Goal: Obtain resource: Obtain resource

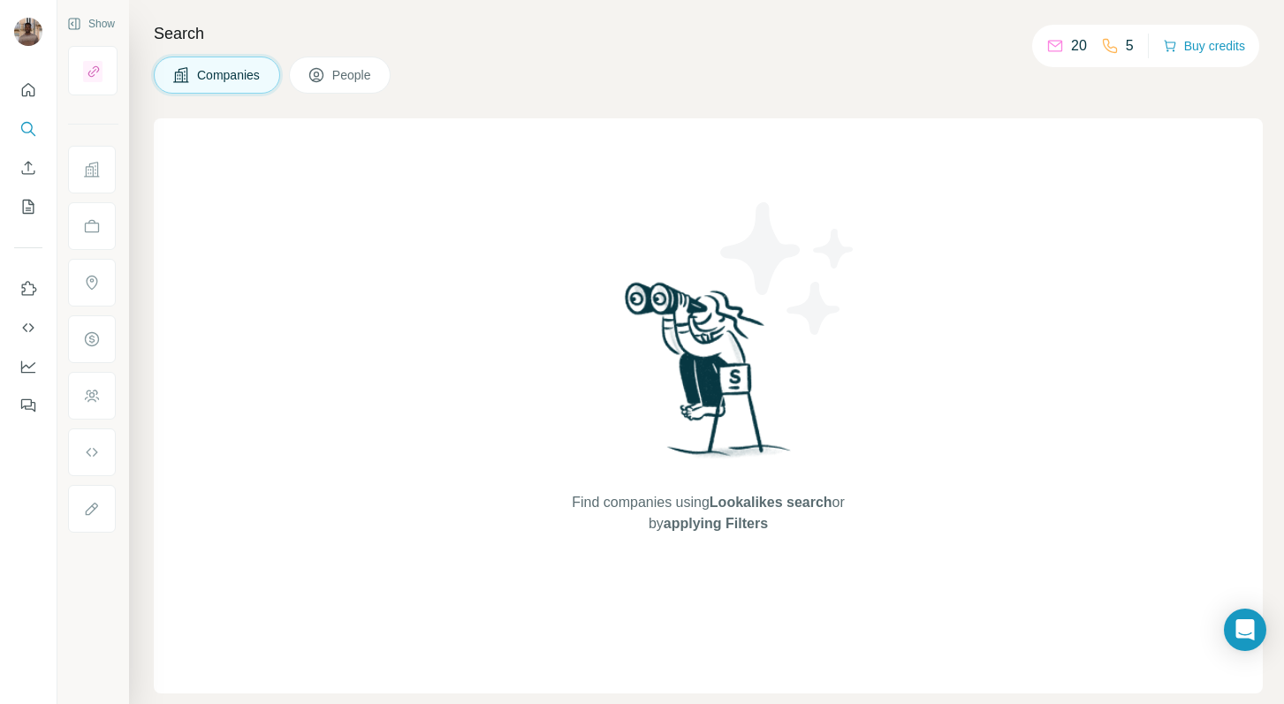
click at [360, 79] on span "People" at bounding box center [352, 75] width 41 height 18
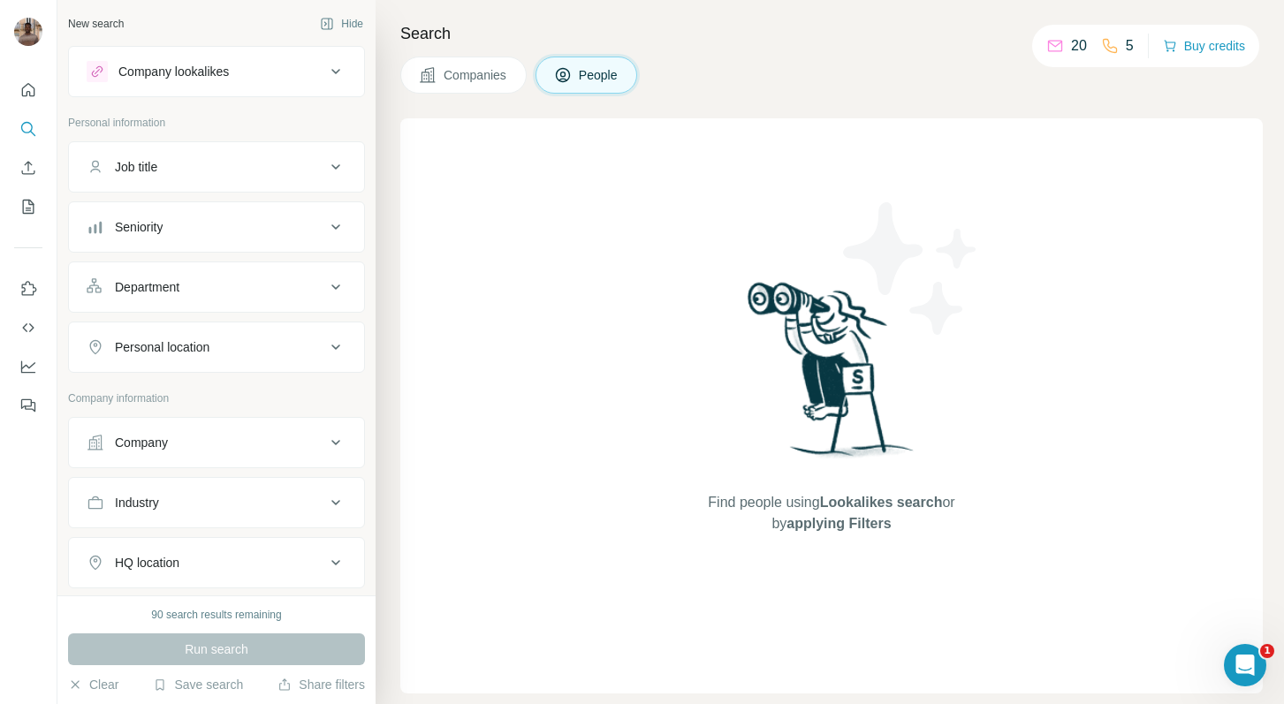
click at [304, 78] on div "Company lookalikes" at bounding box center [206, 71] width 239 height 21
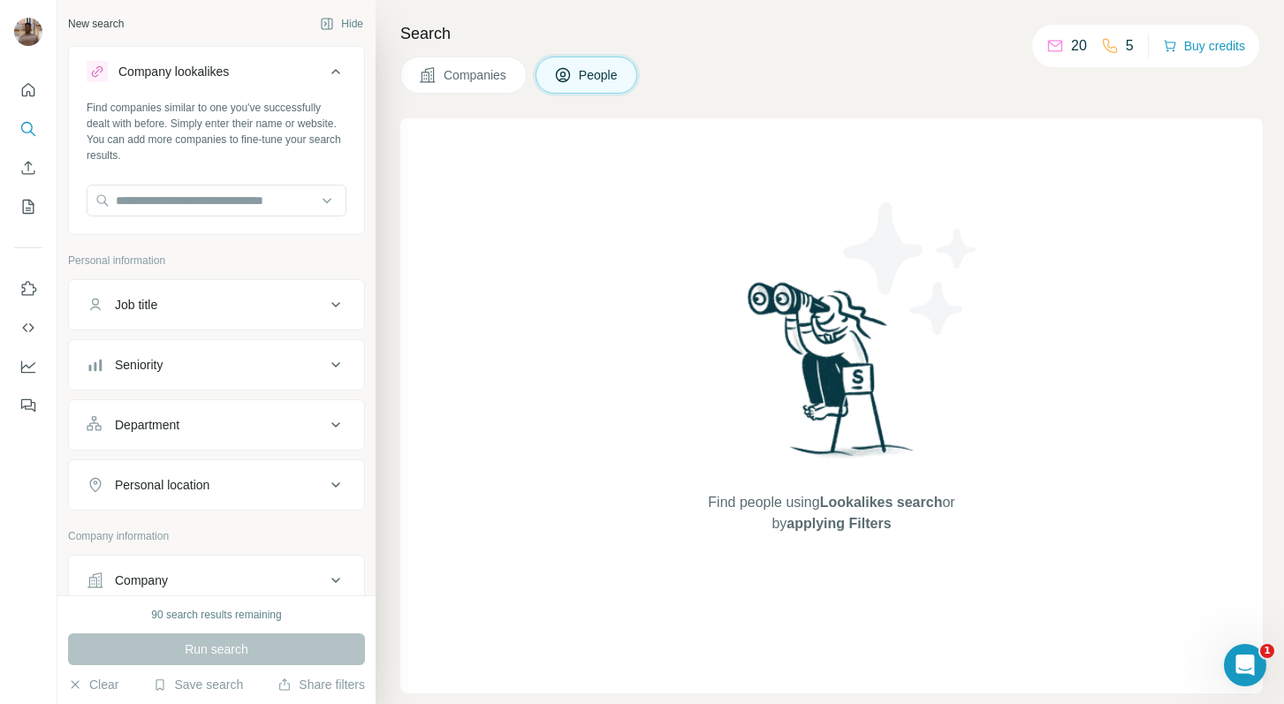
click at [304, 78] on div "Company lookalikes" at bounding box center [206, 71] width 239 height 21
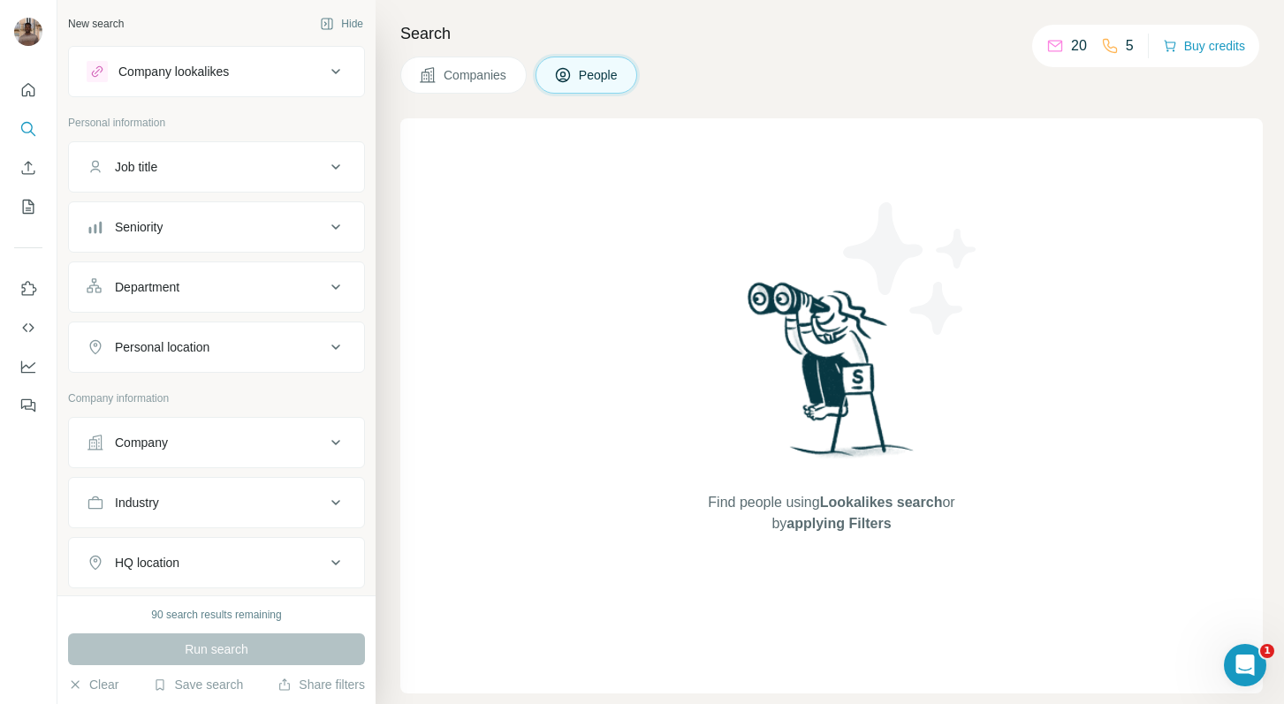
click at [248, 170] on div "Job title" at bounding box center [206, 167] width 239 height 18
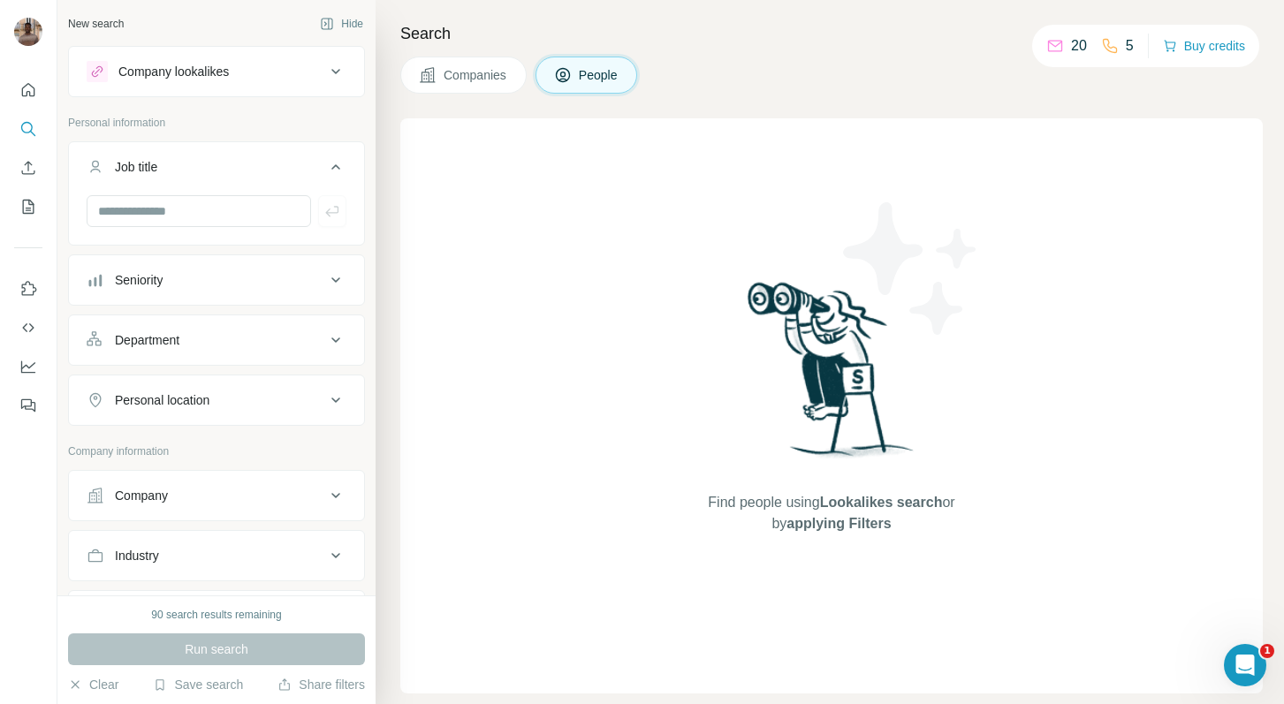
click at [186, 509] on button "Company" at bounding box center [216, 496] width 295 height 42
click at [197, 501] on div "Company" at bounding box center [206, 496] width 239 height 18
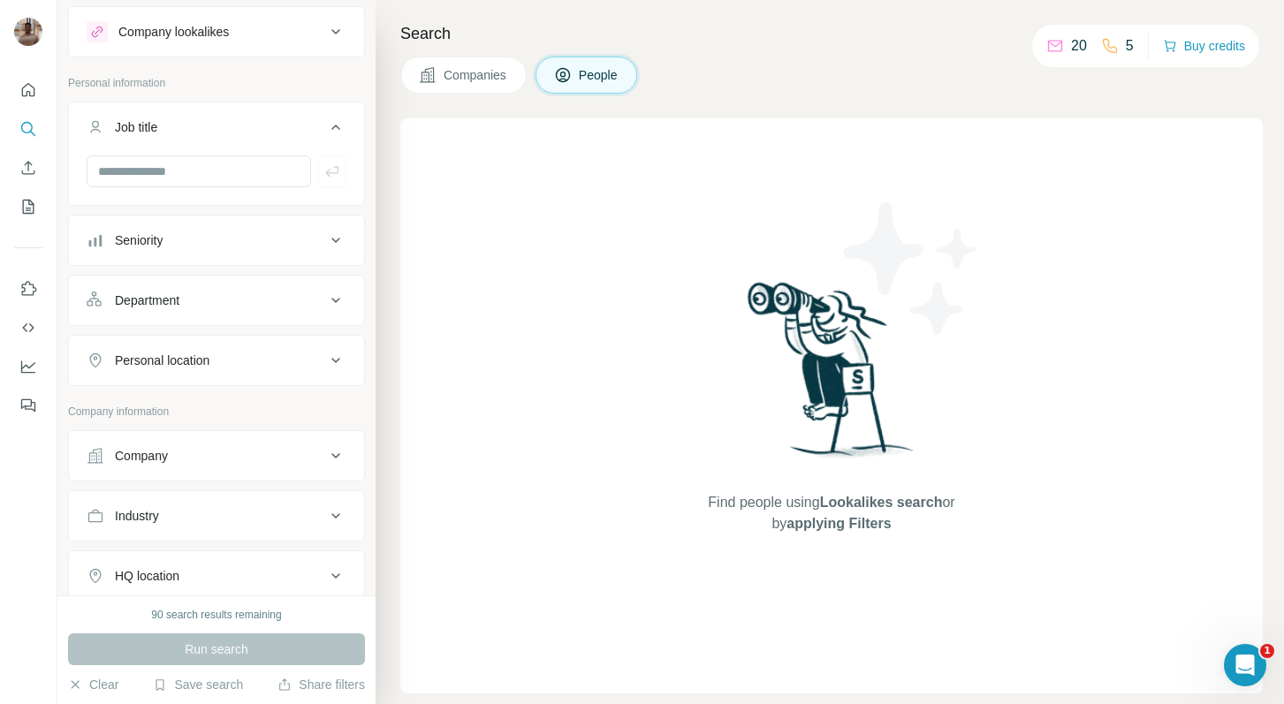
scroll to position [53, 0]
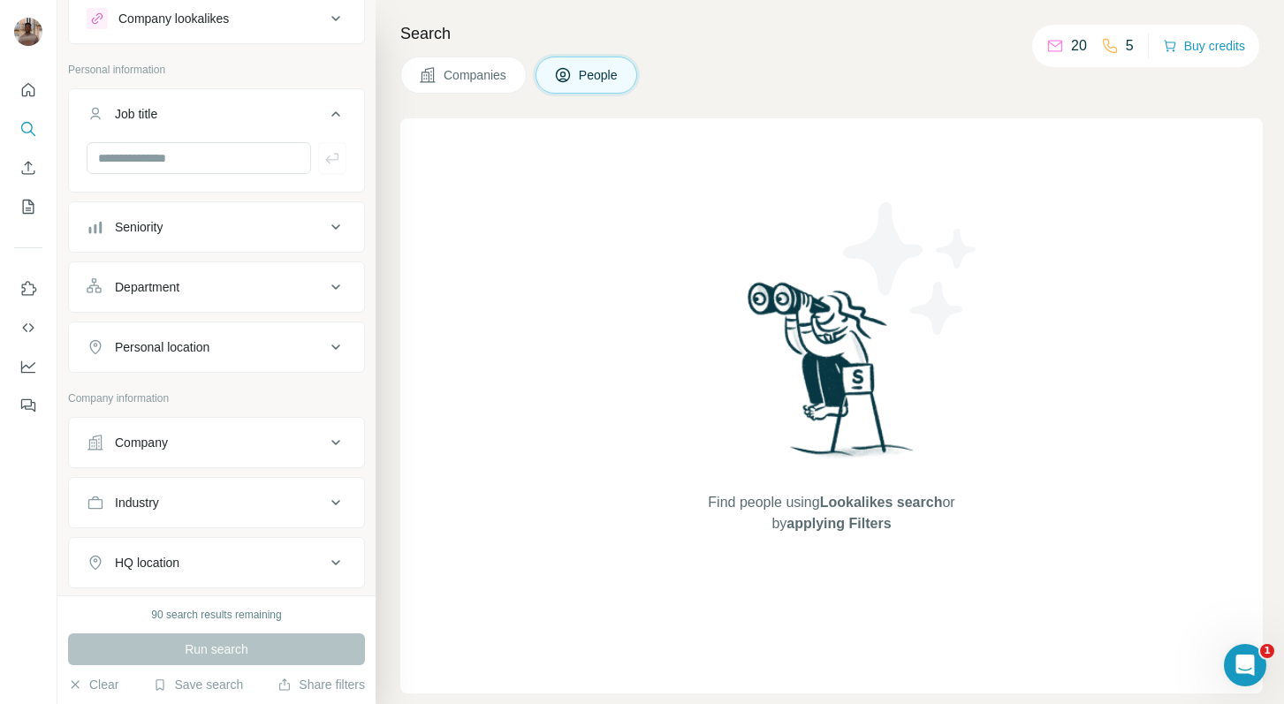
click at [197, 499] on div "Industry" at bounding box center [206, 503] width 239 height 18
click at [184, 536] on div at bounding box center [207, 547] width 218 height 30
type input "**********"
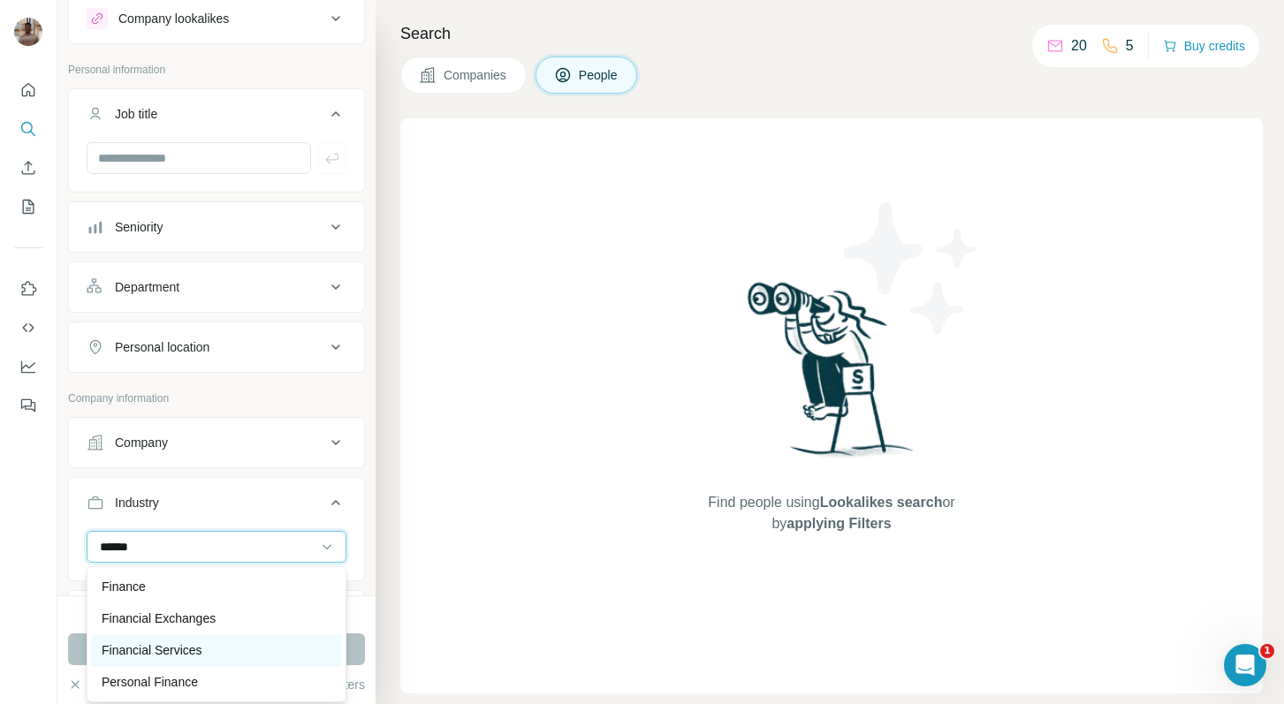
type input "******"
click at [186, 650] on p "Financial Services" at bounding box center [152, 651] width 101 height 18
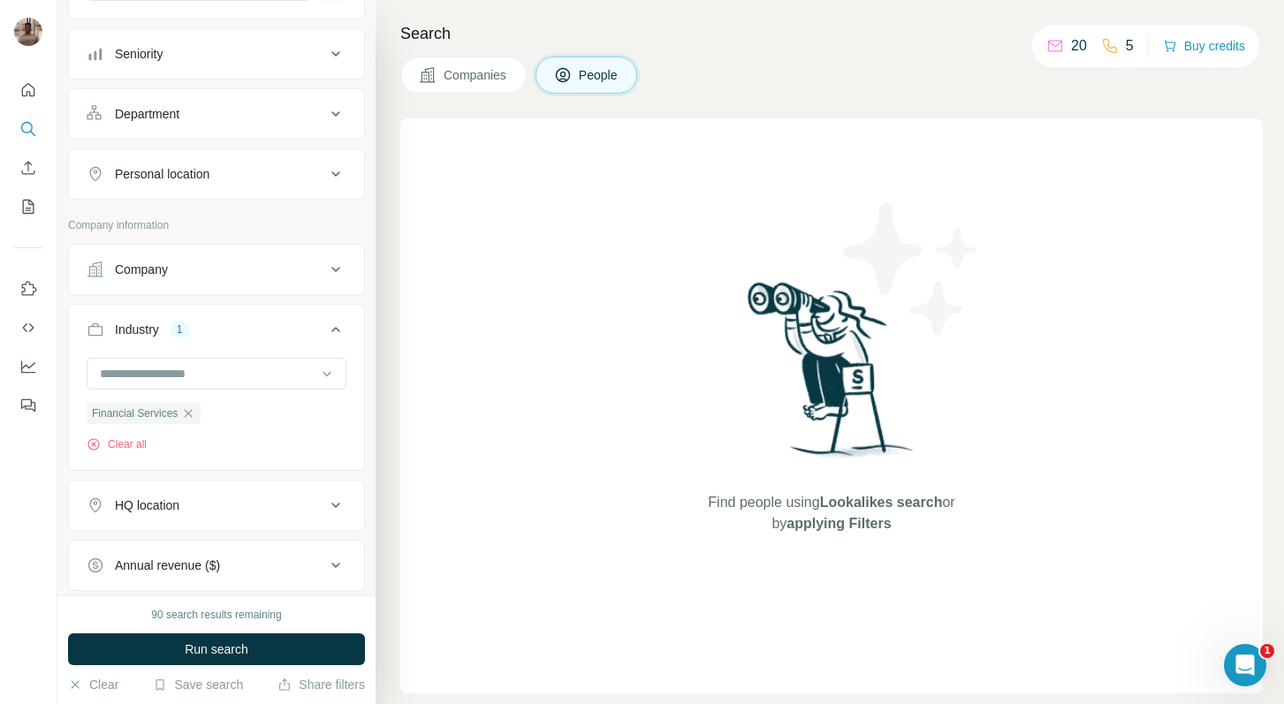
scroll to position [279, 0]
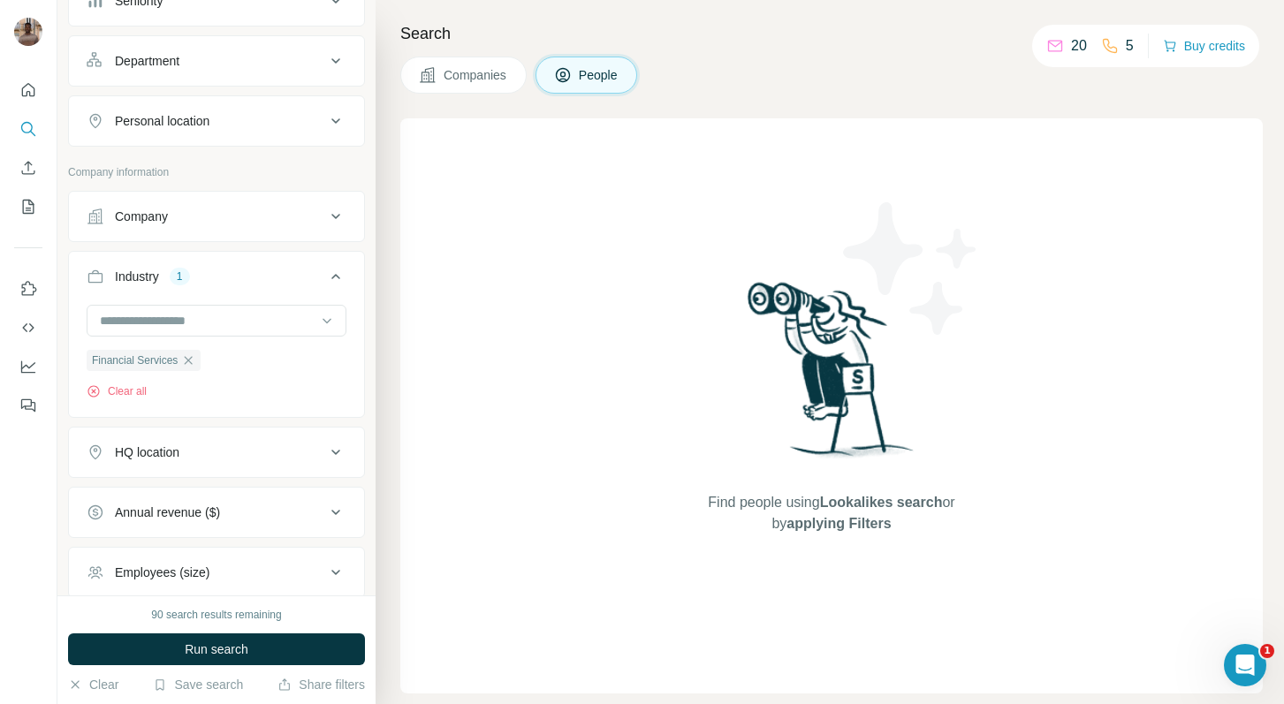
click at [242, 210] on div "Company" at bounding box center [206, 217] width 239 height 18
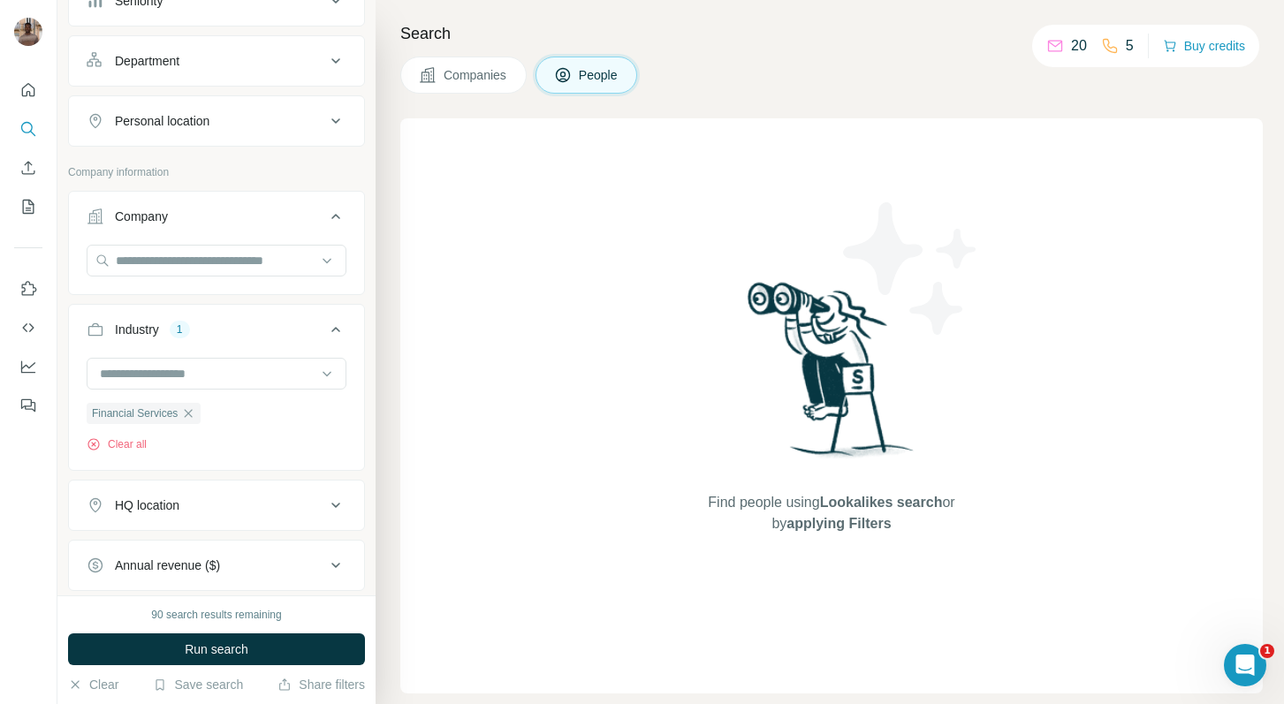
click at [242, 210] on div "Company" at bounding box center [206, 217] width 239 height 18
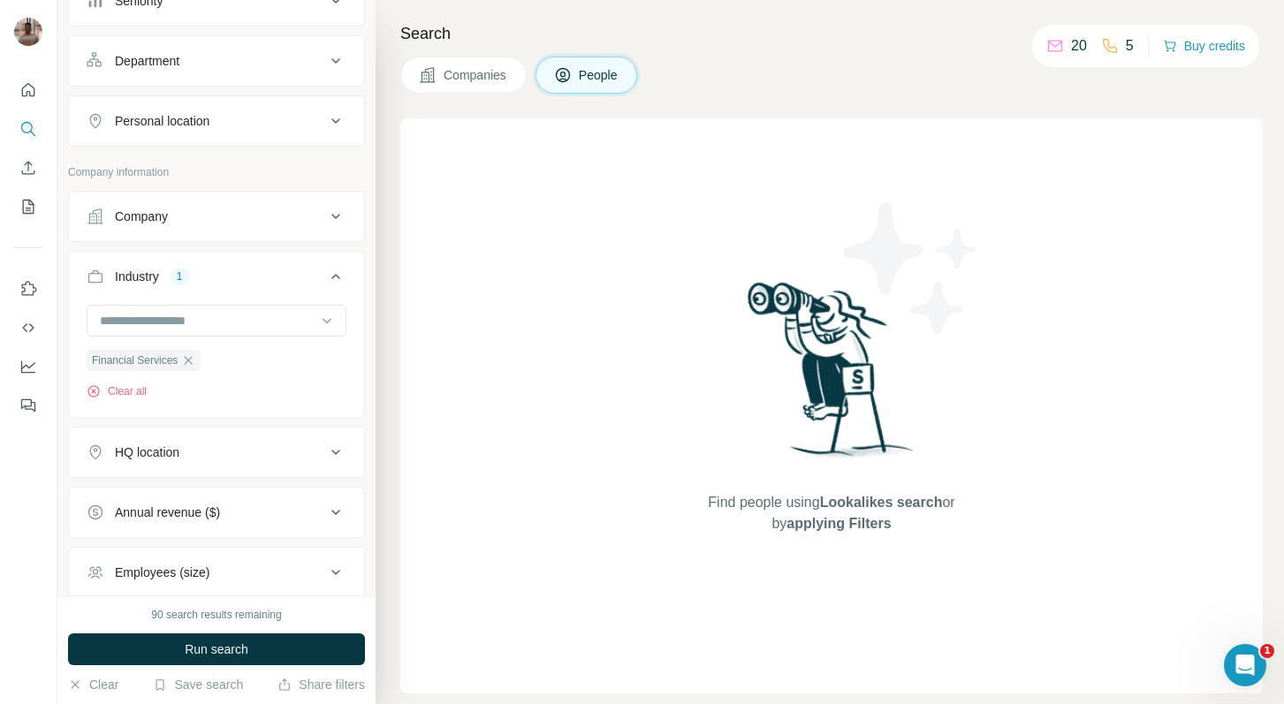
click at [244, 281] on div "Industry 1" at bounding box center [206, 277] width 239 height 18
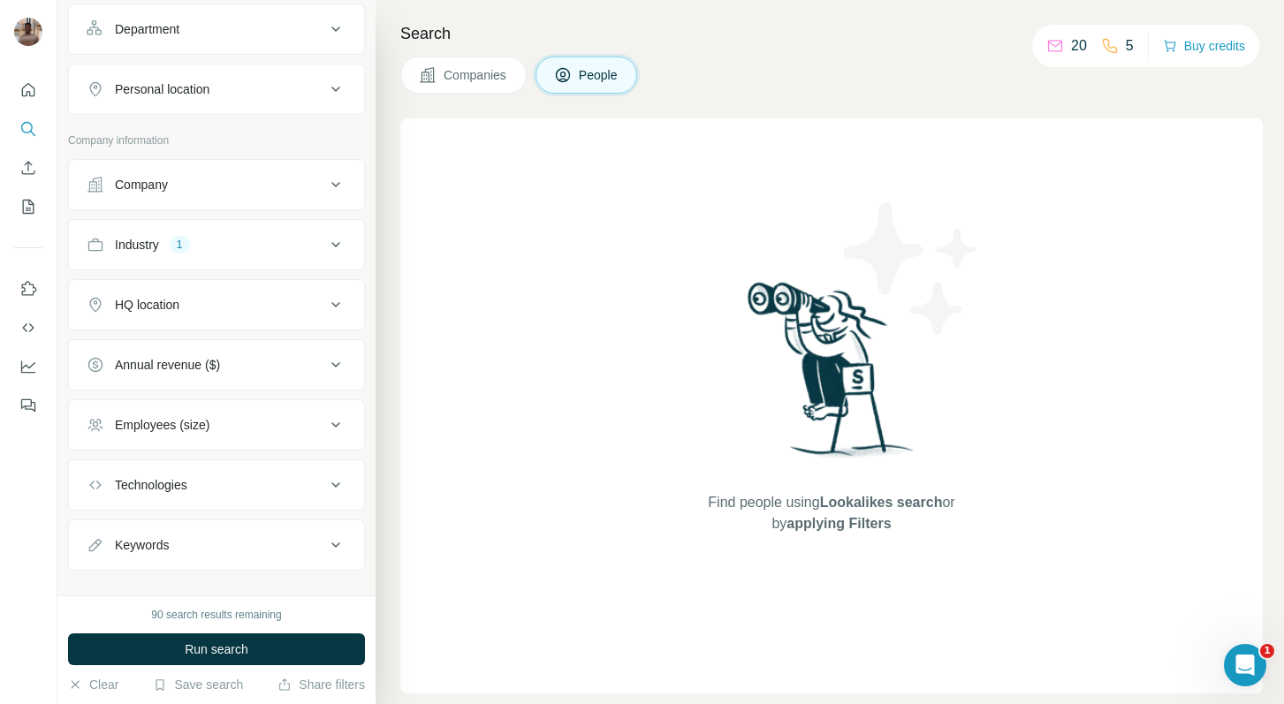
scroll to position [314, 0]
click at [215, 416] on div "Employees (size)" at bounding box center [206, 423] width 239 height 18
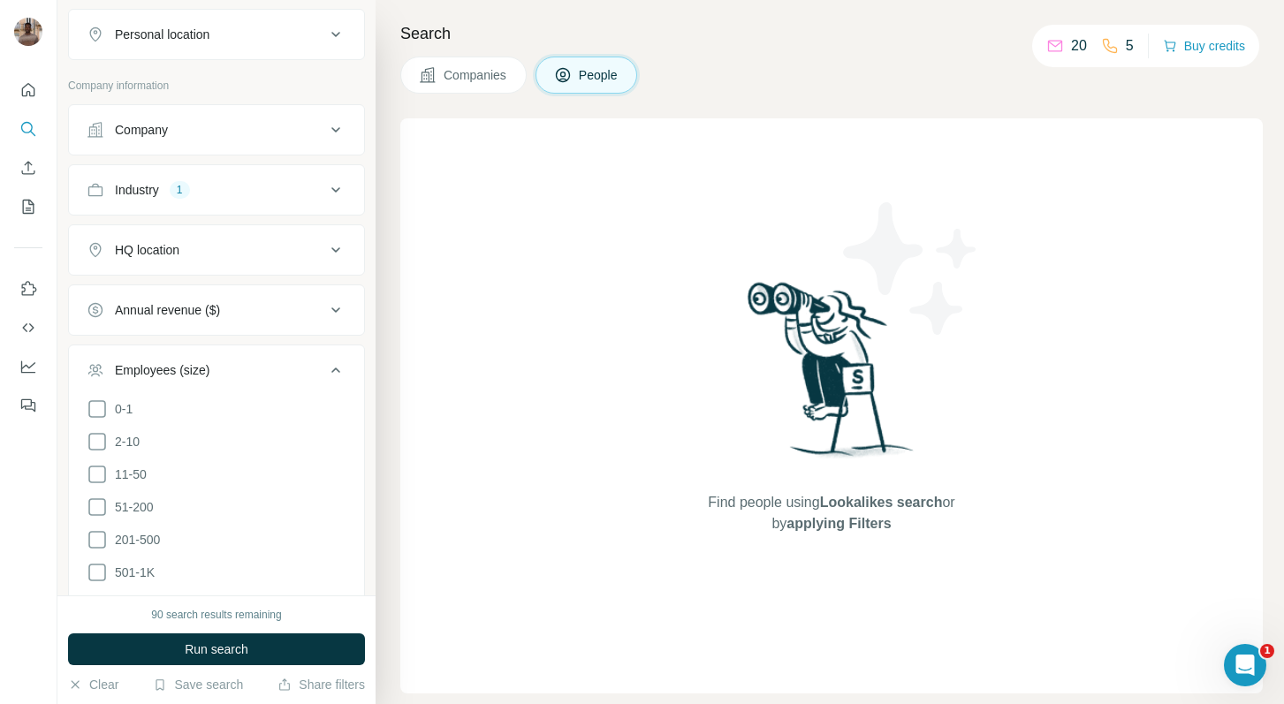
scroll to position [378, 0]
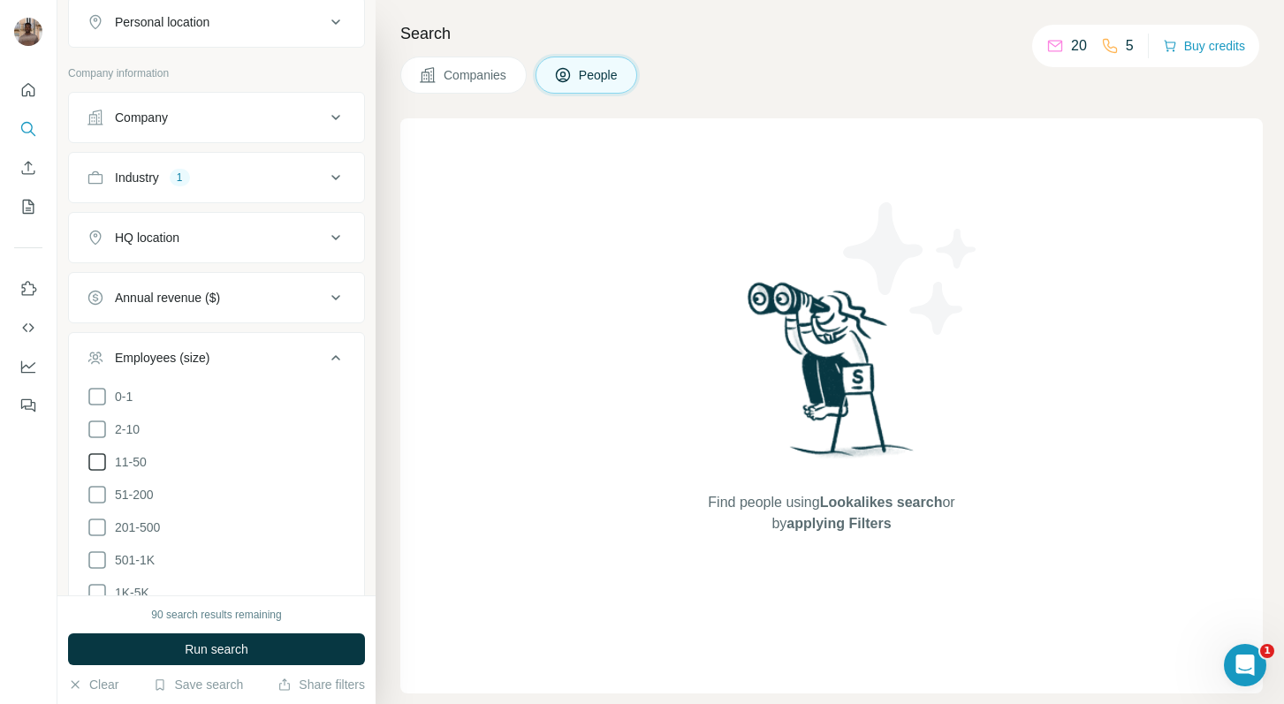
click at [90, 458] on icon at bounding box center [97, 462] width 21 height 21
click at [97, 478] on ul "0-1 2-10 11-50 [PHONE_NUMBER] 501-1K 1K-5K 5K-10K 10K-50K 50K-100K 100K-500K 50…" at bounding box center [217, 577] width 260 height 382
click at [93, 489] on icon at bounding box center [97, 494] width 21 height 21
click at [95, 519] on icon at bounding box center [97, 528] width 18 height 18
click at [93, 550] on icon at bounding box center [97, 560] width 21 height 21
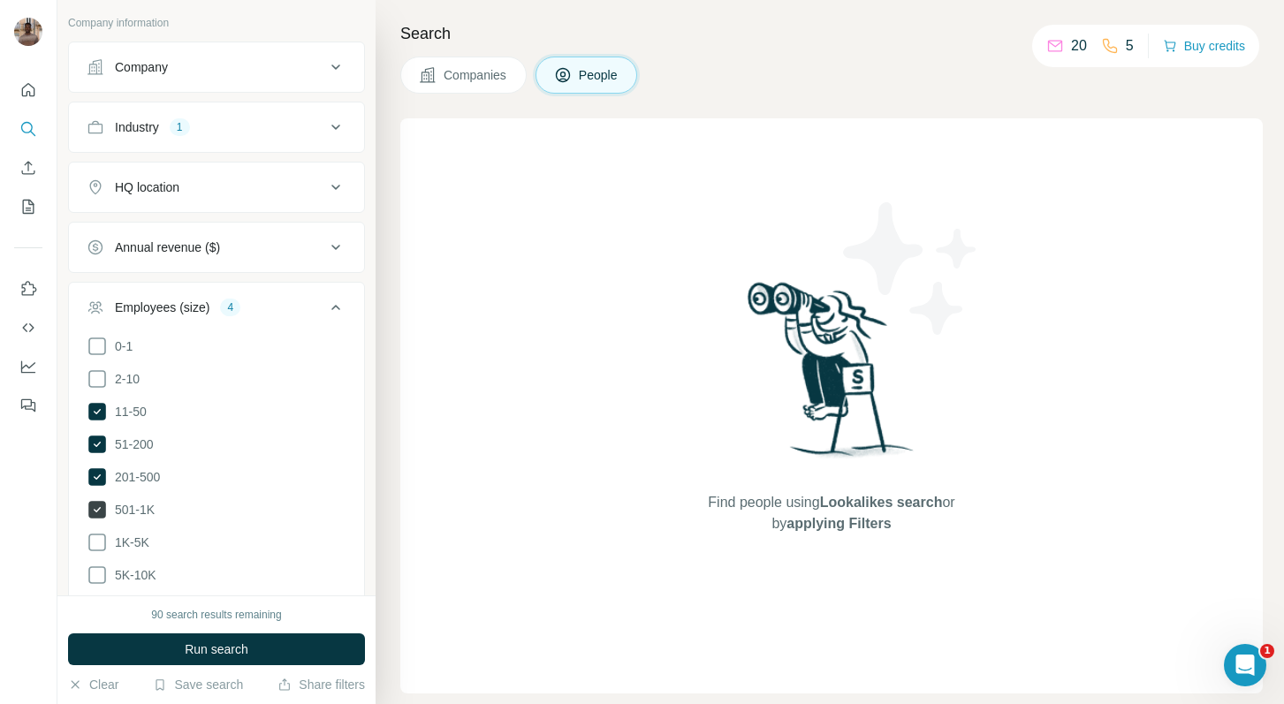
scroll to position [441, 0]
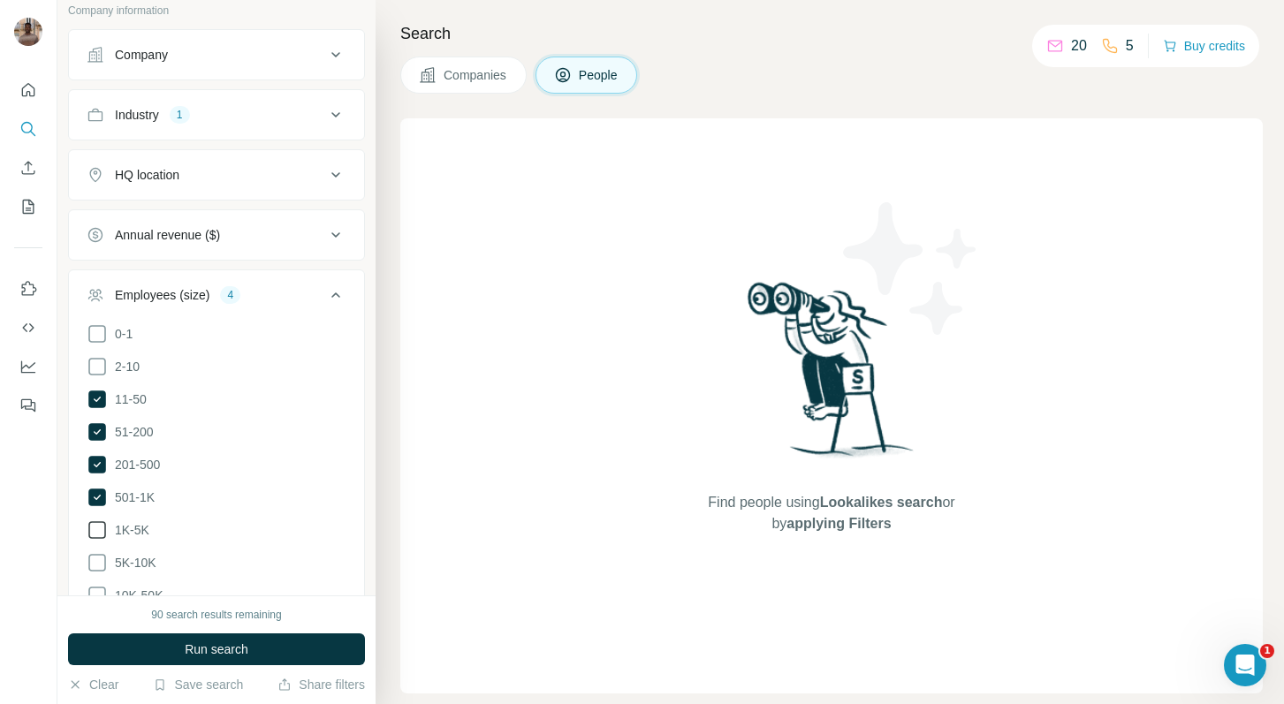
click at [101, 529] on icon at bounding box center [97, 530] width 21 height 21
click at [317, 287] on div "Employees (size) 5" at bounding box center [206, 295] width 239 height 18
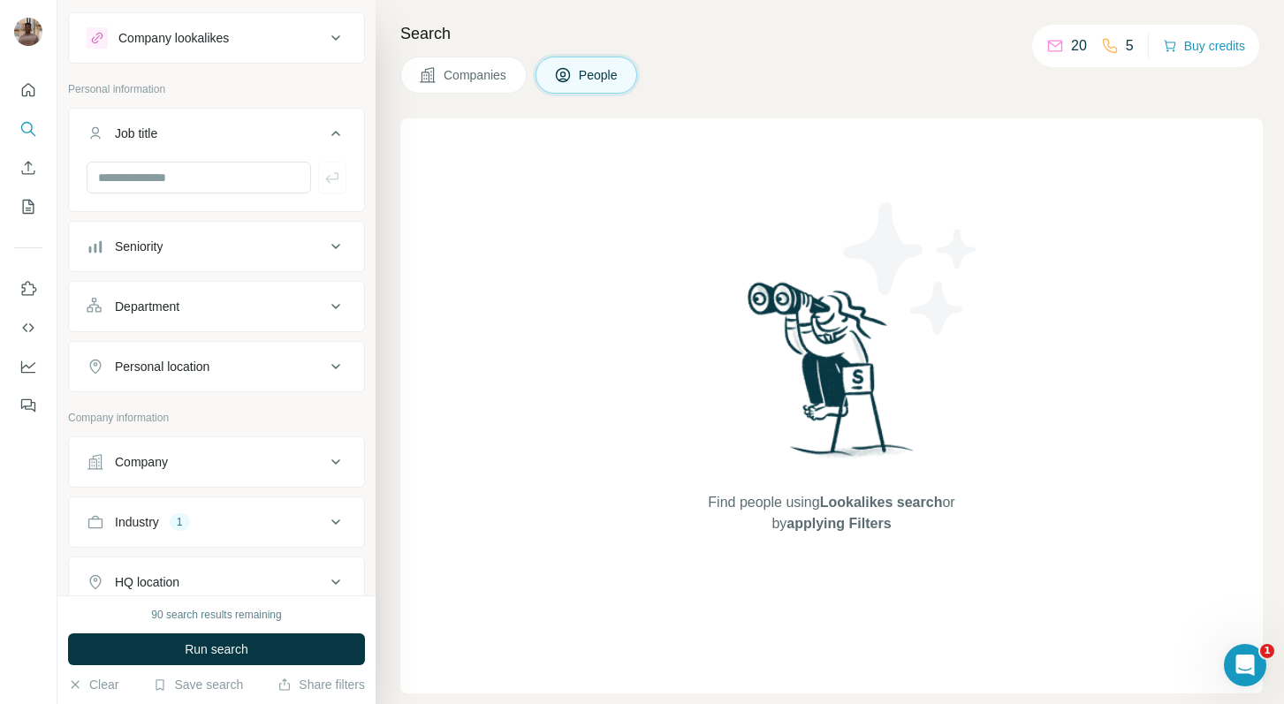
scroll to position [118, 0]
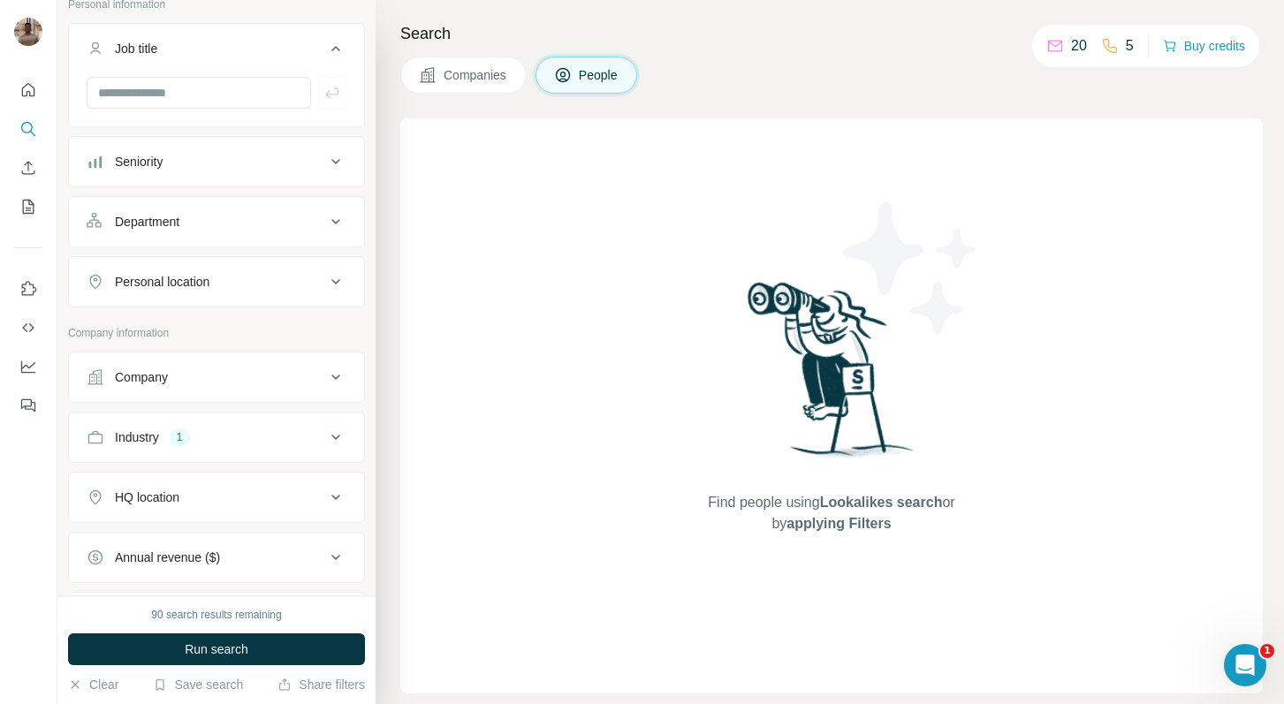
click at [234, 491] on div "HQ location" at bounding box center [206, 498] width 239 height 18
click at [228, 538] on input "text" at bounding box center [217, 542] width 260 height 32
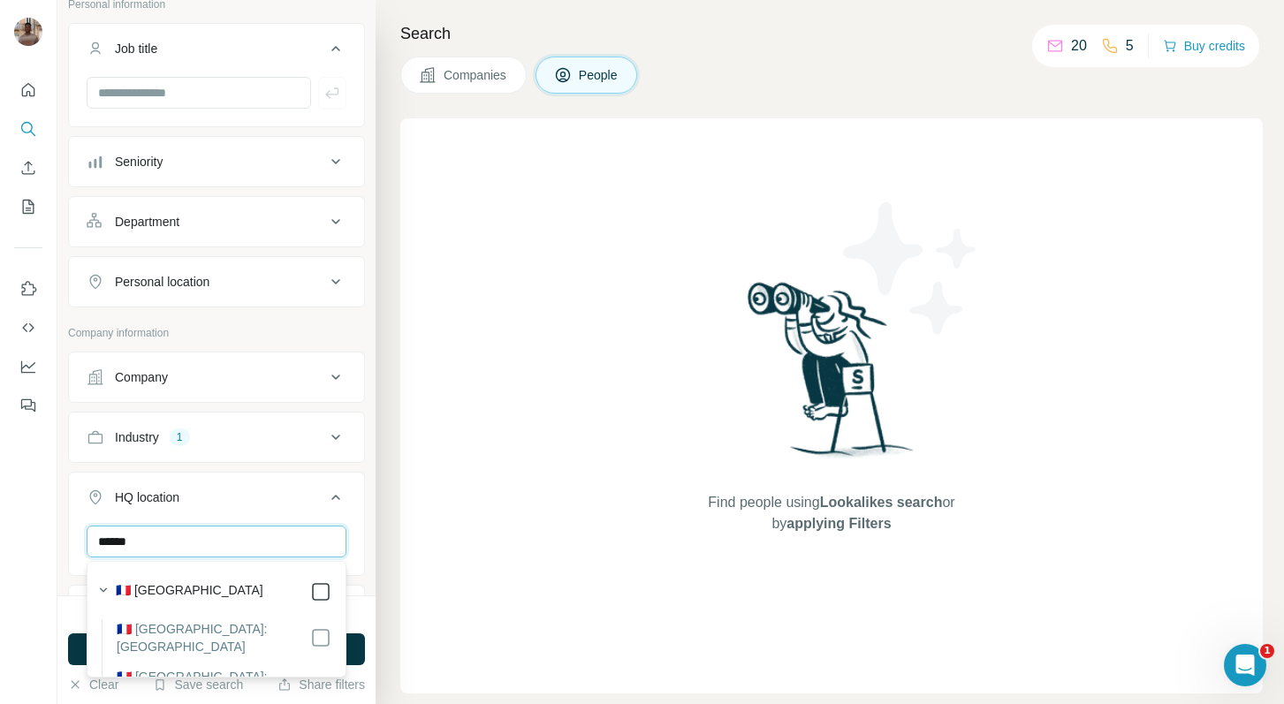
type input "******"
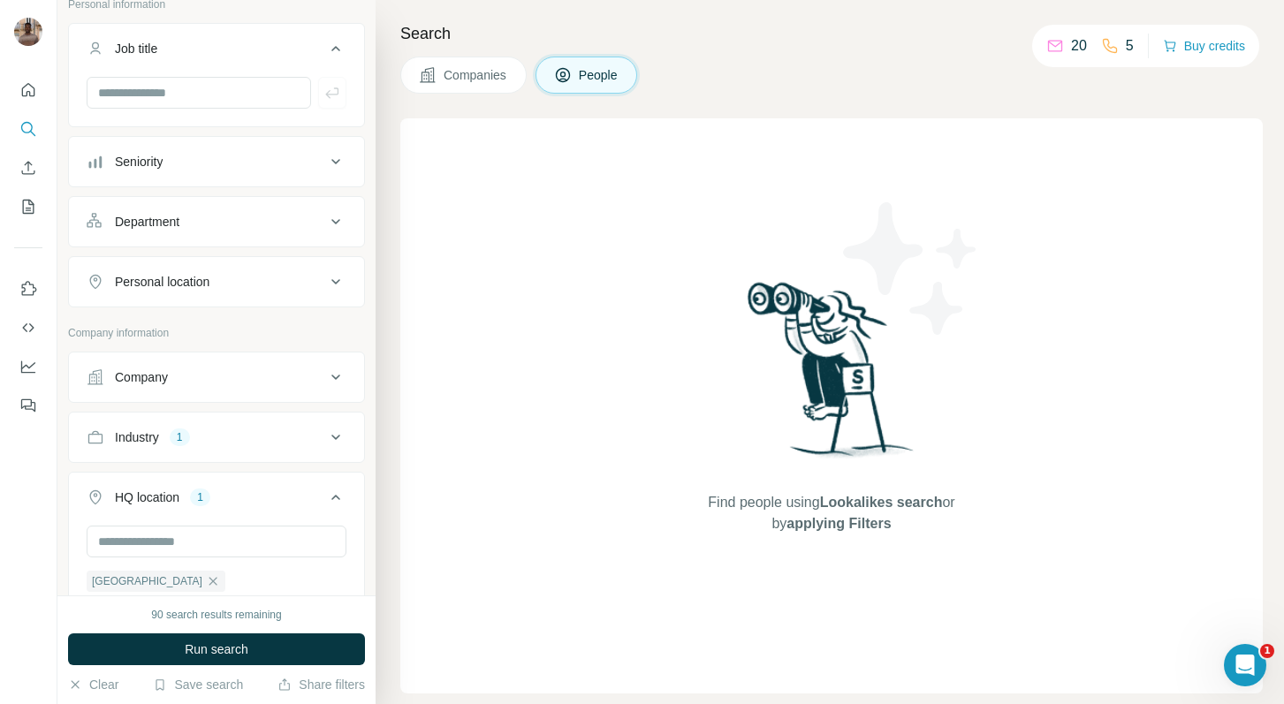
click at [339, 498] on icon at bounding box center [335, 497] width 21 height 21
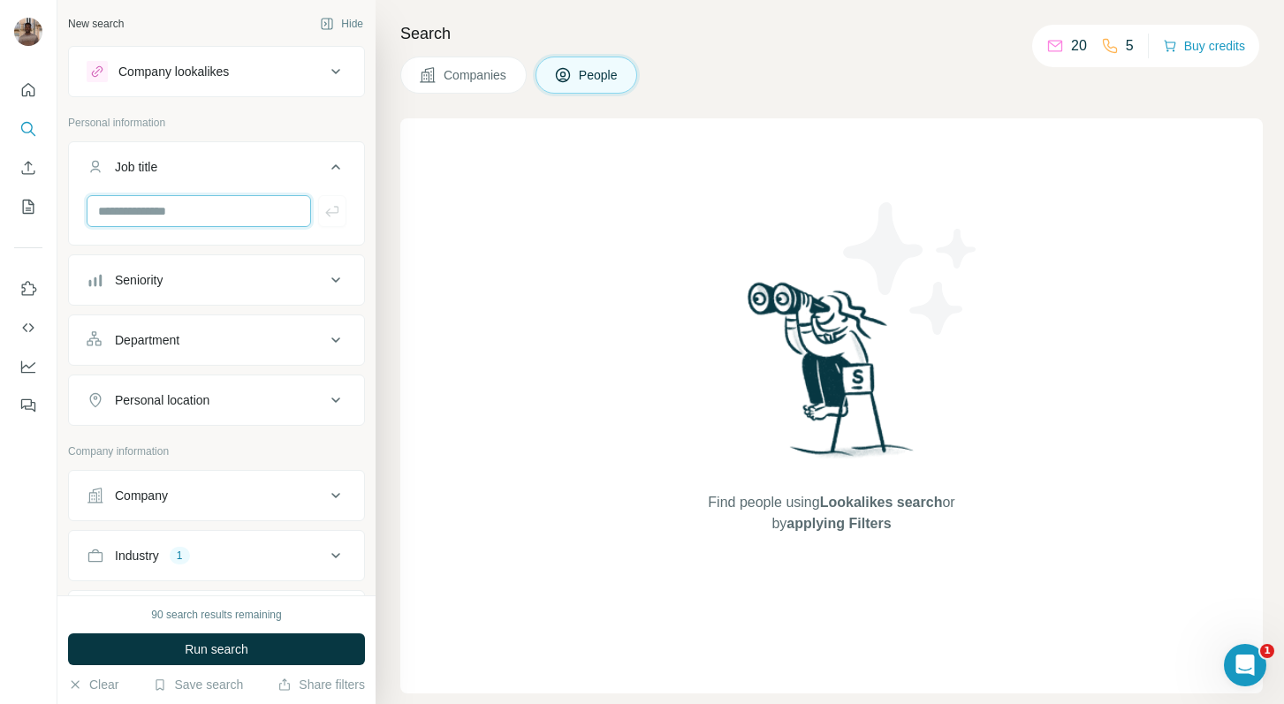
click at [190, 213] on input "text" at bounding box center [199, 211] width 224 height 32
type input "**********"
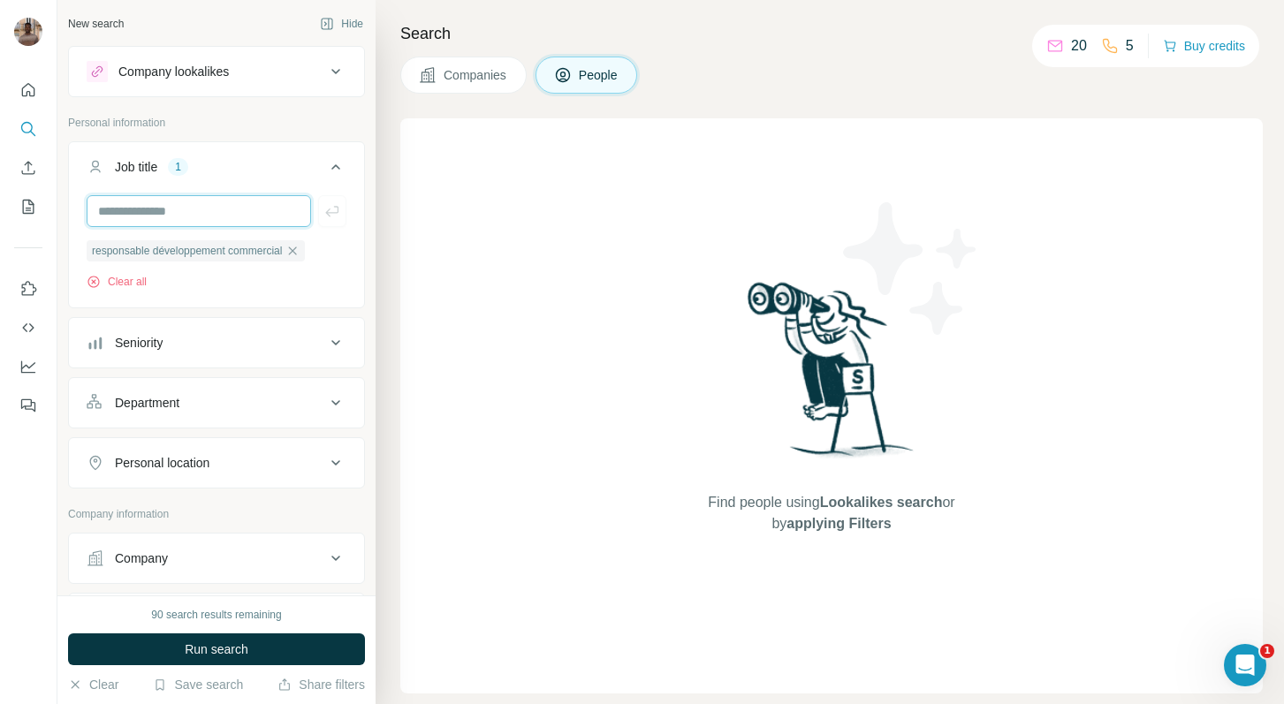
scroll to position [0, 0]
click at [166, 210] on input "text" at bounding box center [199, 211] width 224 height 32
type input "**********"
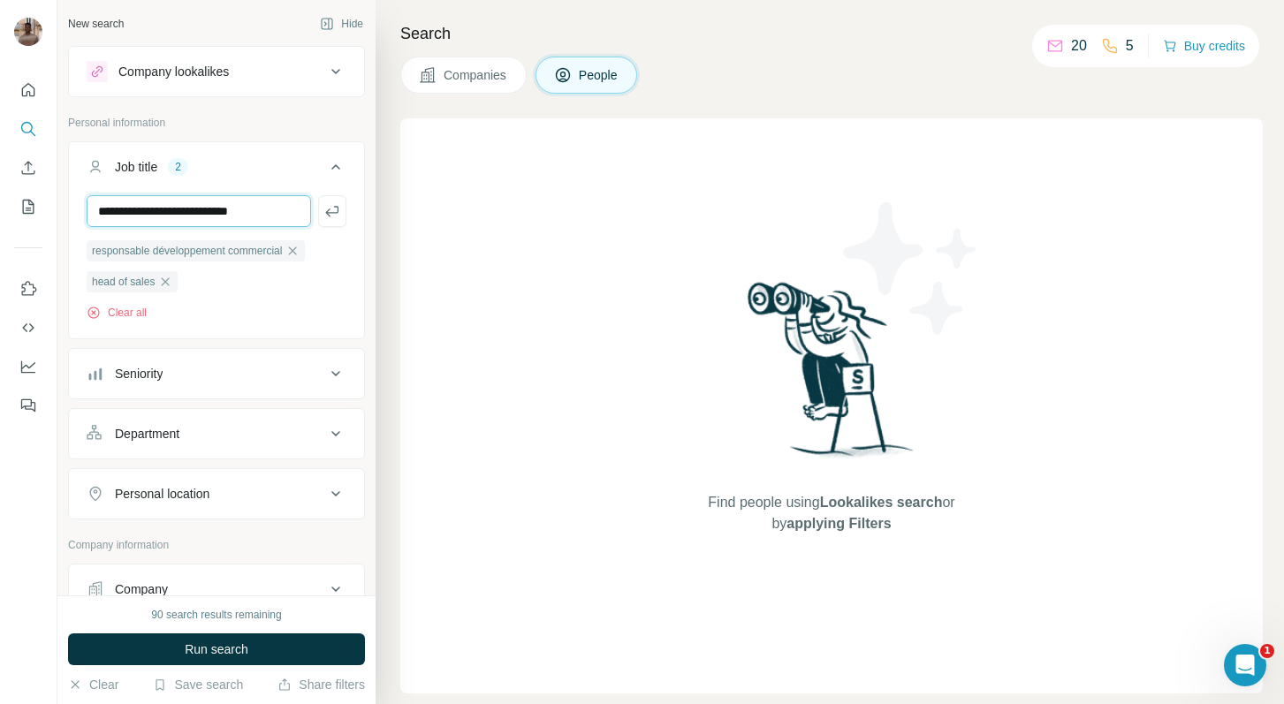
type input "**********"
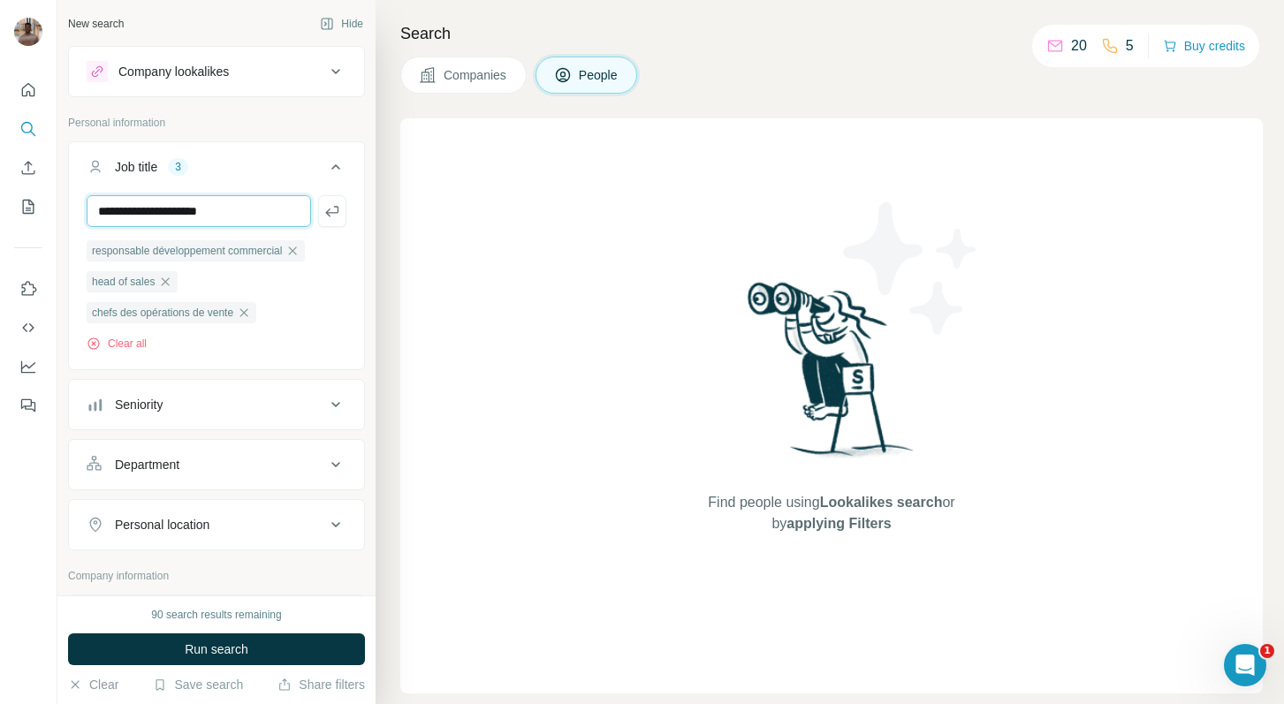
type input "**********"
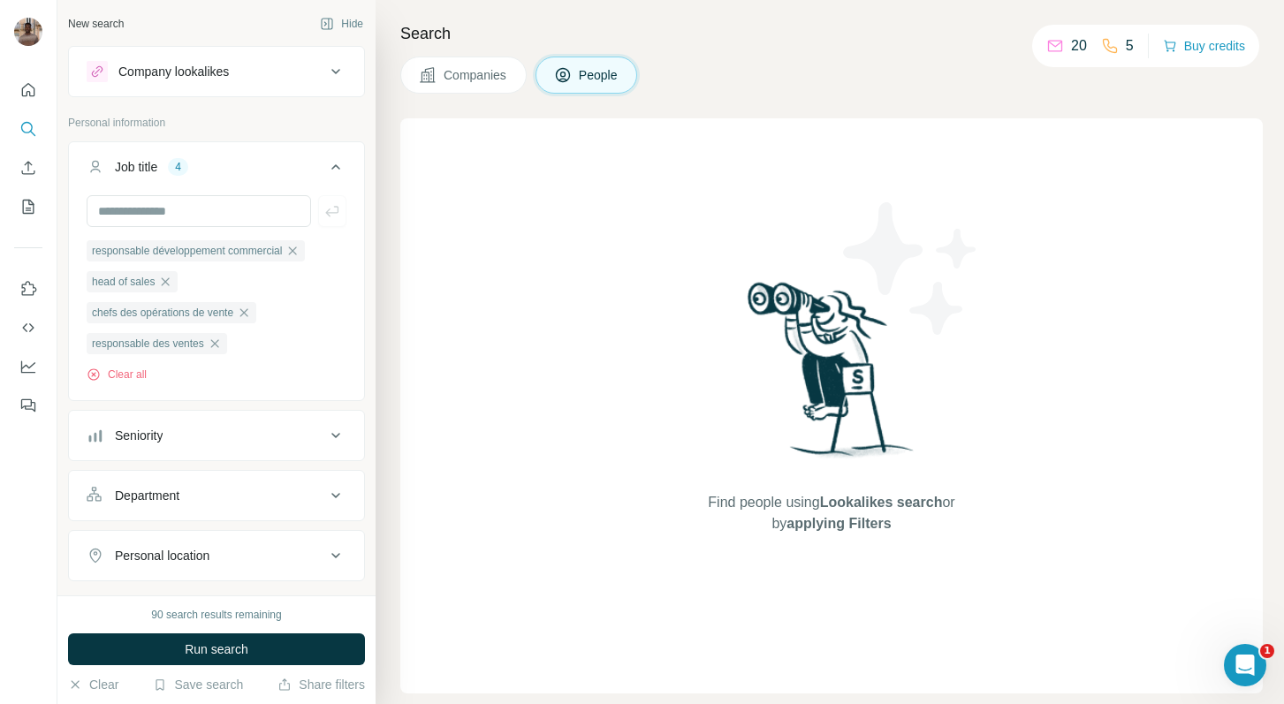
click at [187, 422] on button "Seniority" at bounding box center [216, 436] width 295 height 42
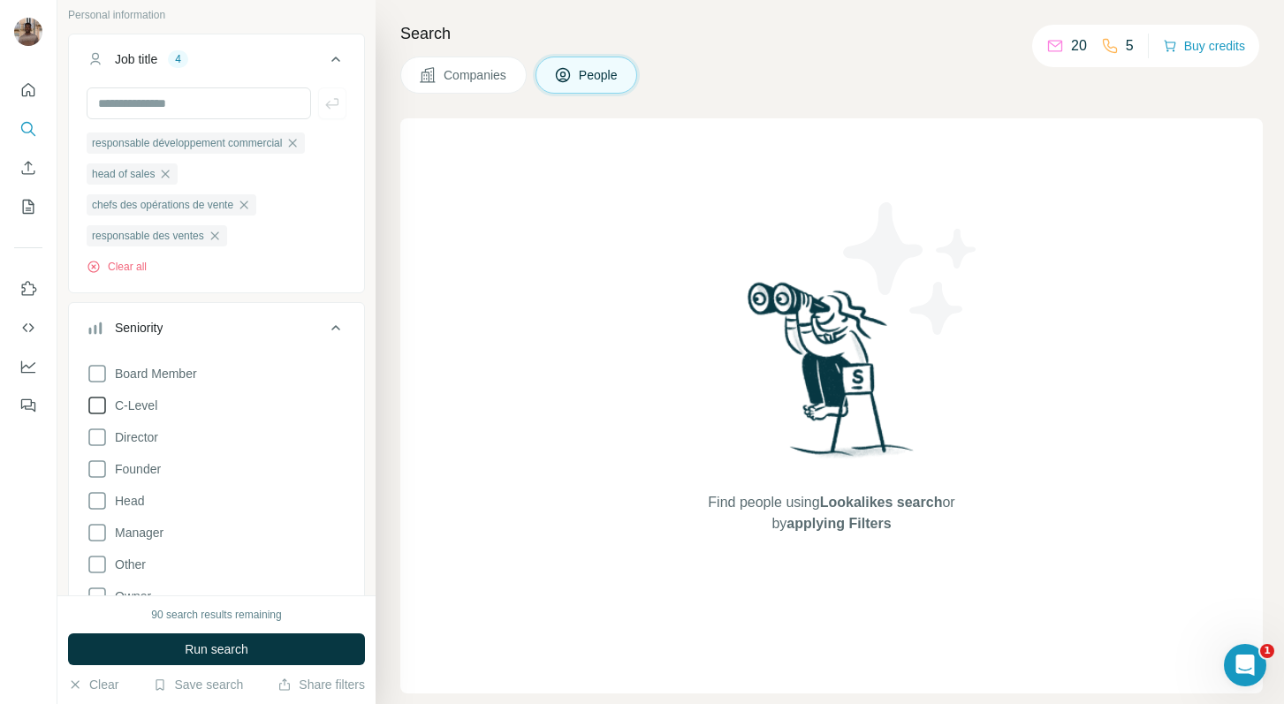
scroll to position [117, 0]
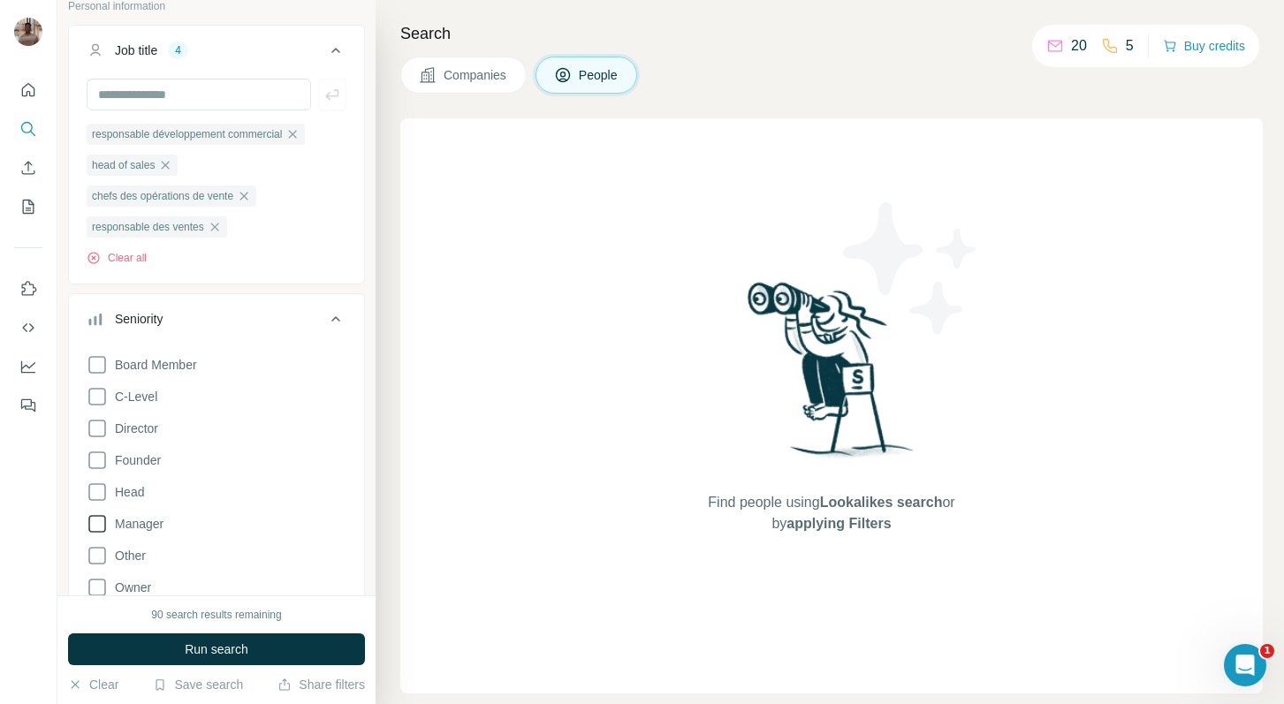
click at [102, 522] on icon at bounding box center [97, 524] width 21 height 21
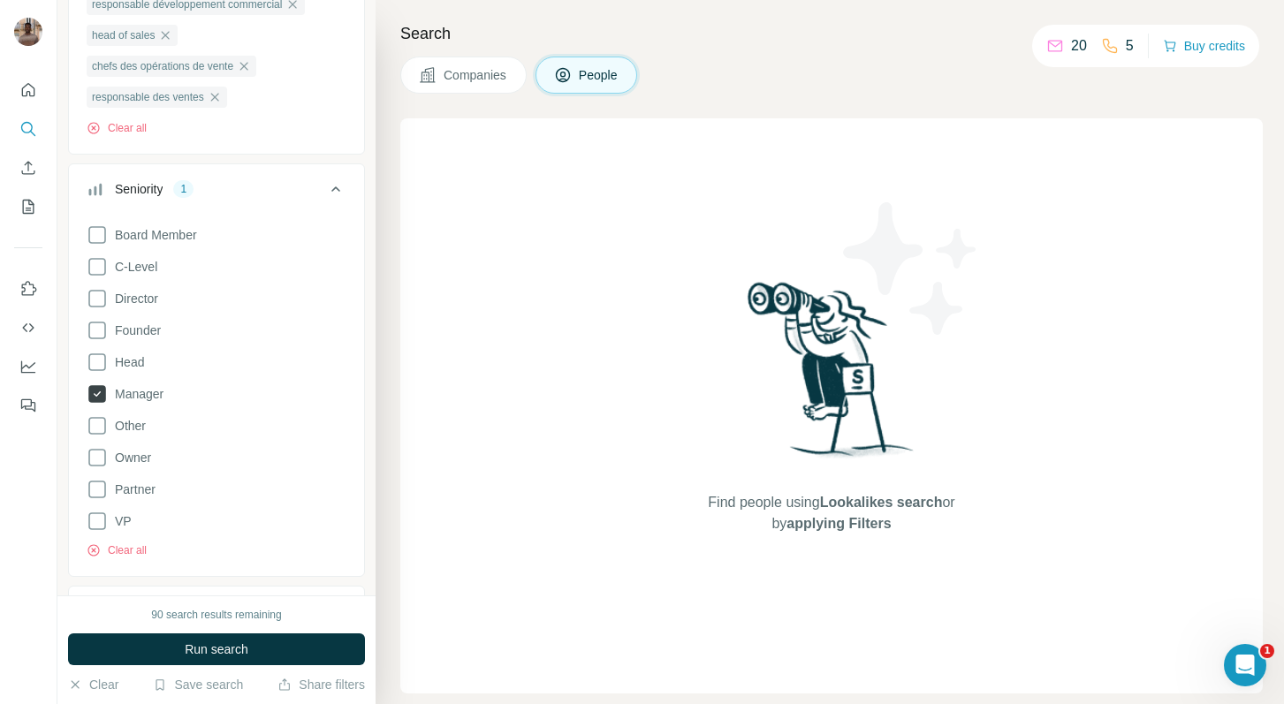
scroll to position [249, 0]
click at [103, 295] on icon at bounding box center [97, 295] width 21 height 21
click at [104, 255] on icon at bounding box center [97, 264] width 21 height 21
click at [95, 351] on icon at bounding box center [97, 359] width 21 height 21
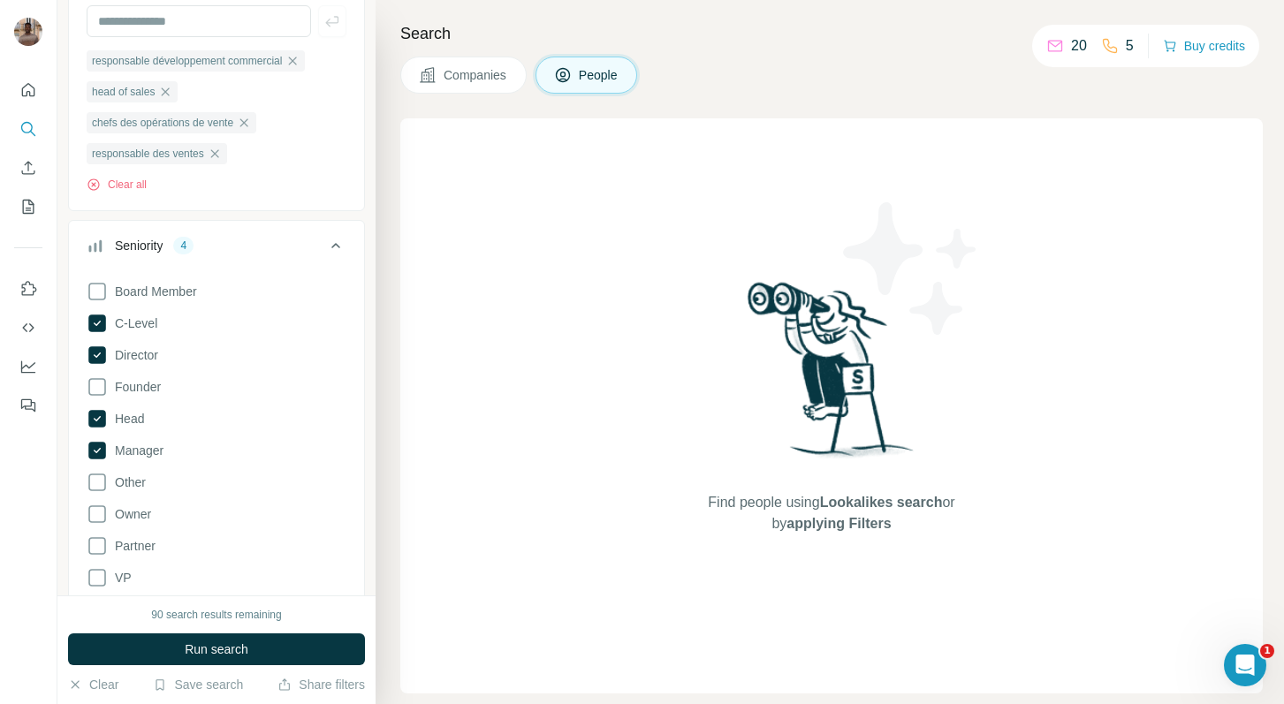
click at [186, 253] on div "4" at bounding box center [183, 246] width 20 height 16
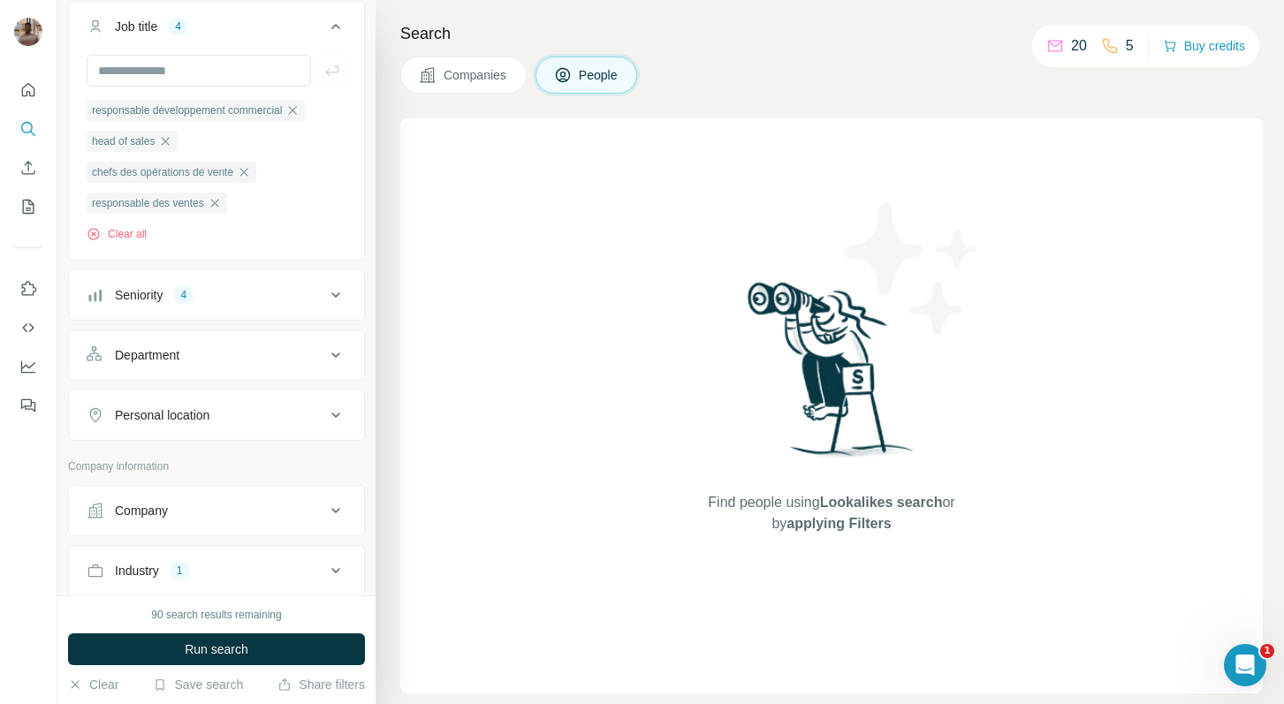
scroll to position [127, 0]
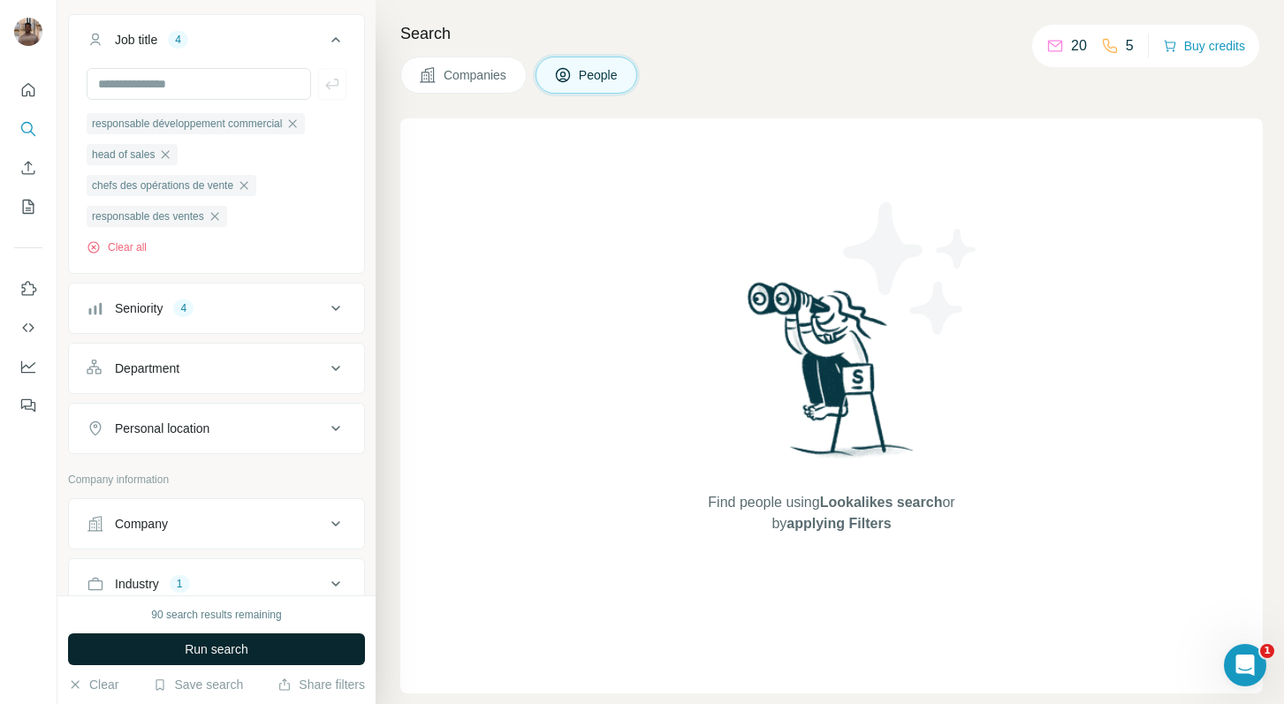
click at [248, 647] on span "Run search" at bounding box center [217, 650] width 64 height 18
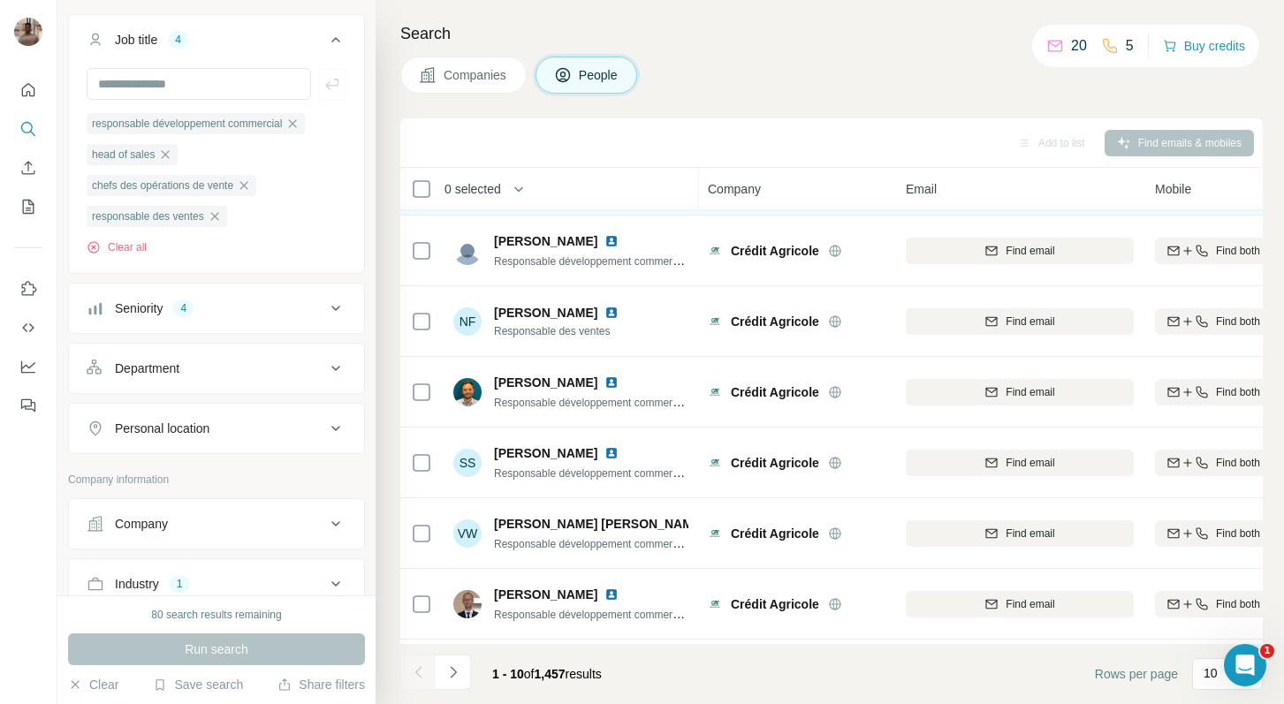
scroll to position [273, 0]
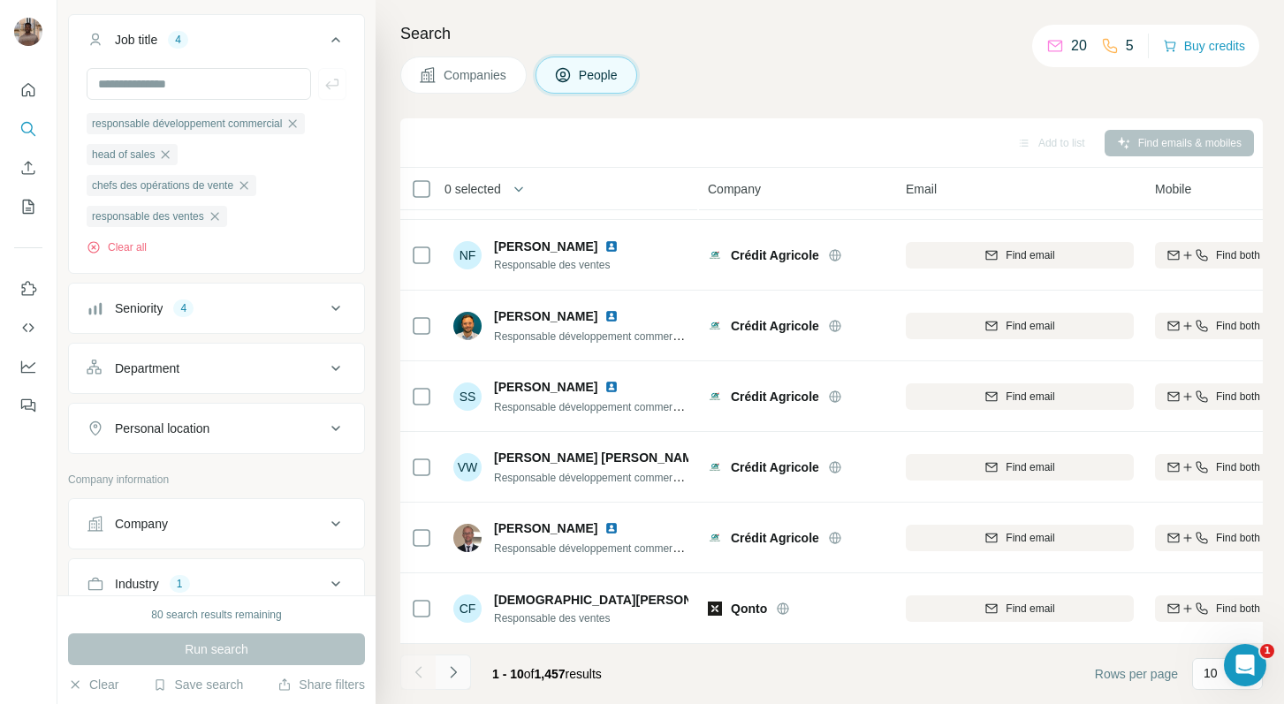
click at [469, 681] on button "Navigate to next page" at bounding box center [453, 672] width 35 height 35
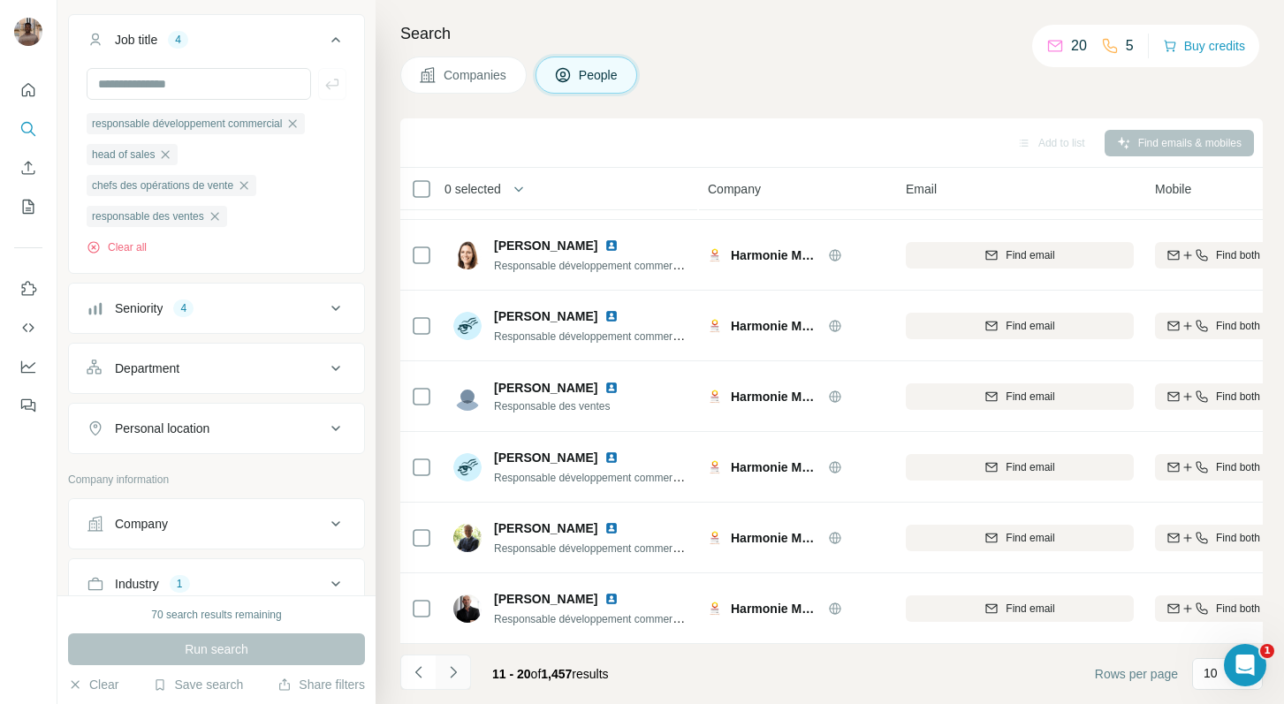
click at [454, 675] on icon "Navigate to next page" at bounding box center [454, 673] width 18 height 18
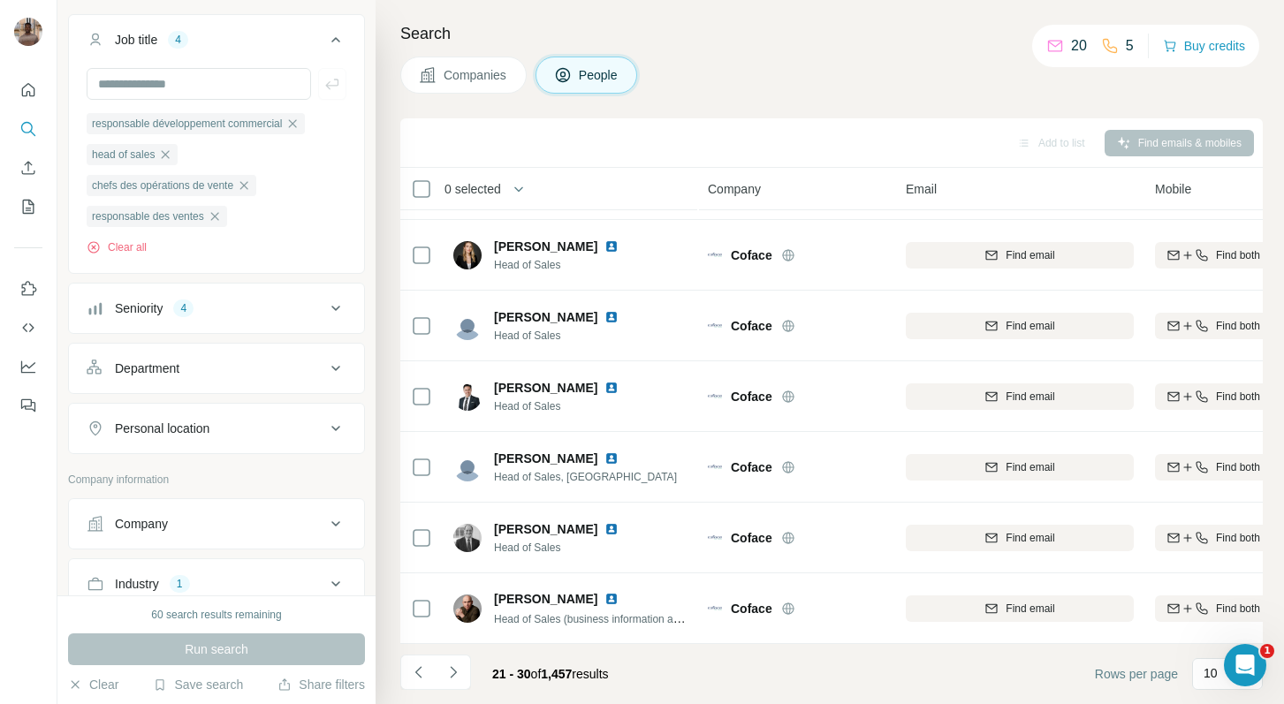
click at [454, 674] on icon "Navigate to next page" at bounding box center [453, 671] width 6 height 11
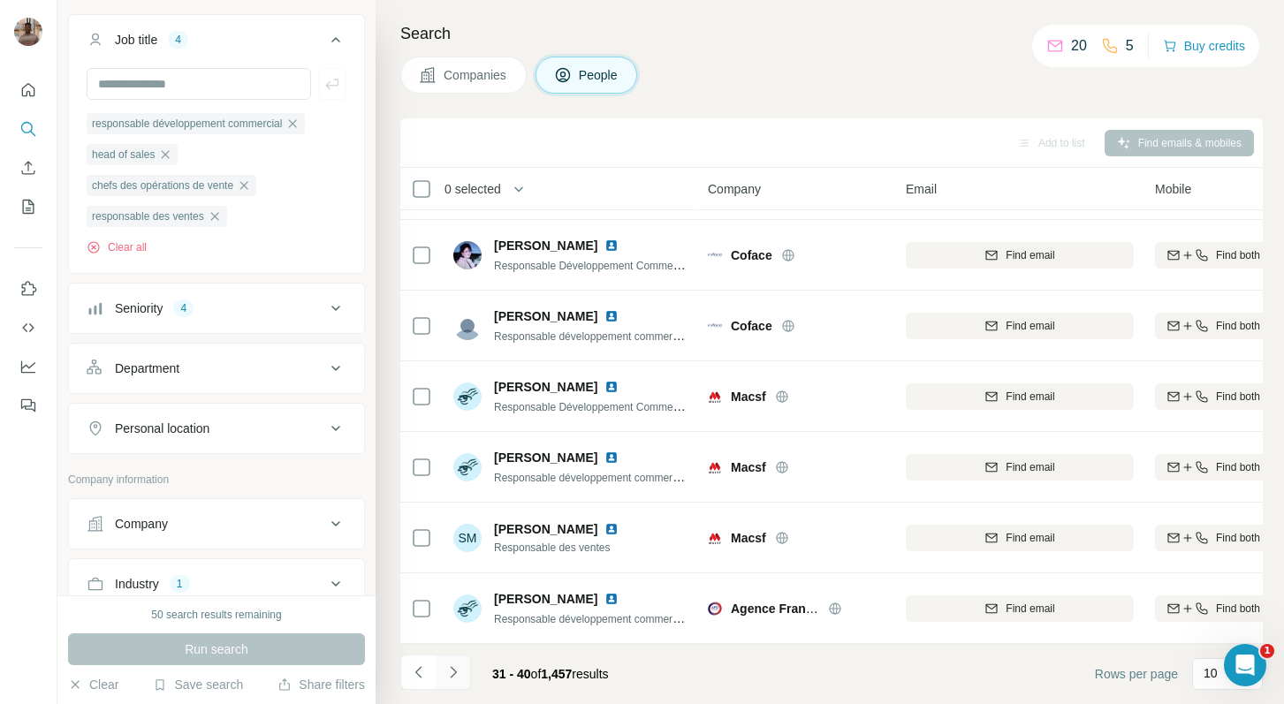
click at [454, 674] on icon "Navigate to next page" at bounding box center [454, 673] width 18 height 18
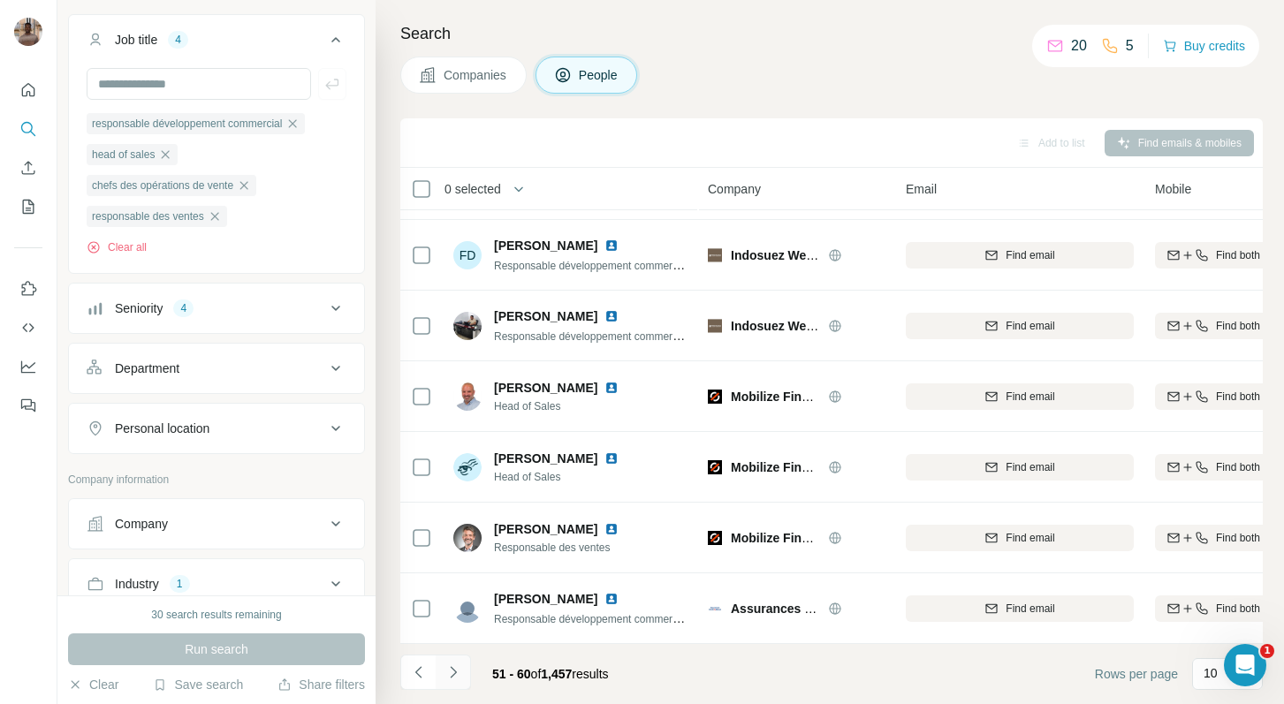
click at [454, 674] on icon "Navigate to next page" at bounding box center [454, 673] width 18 height 18
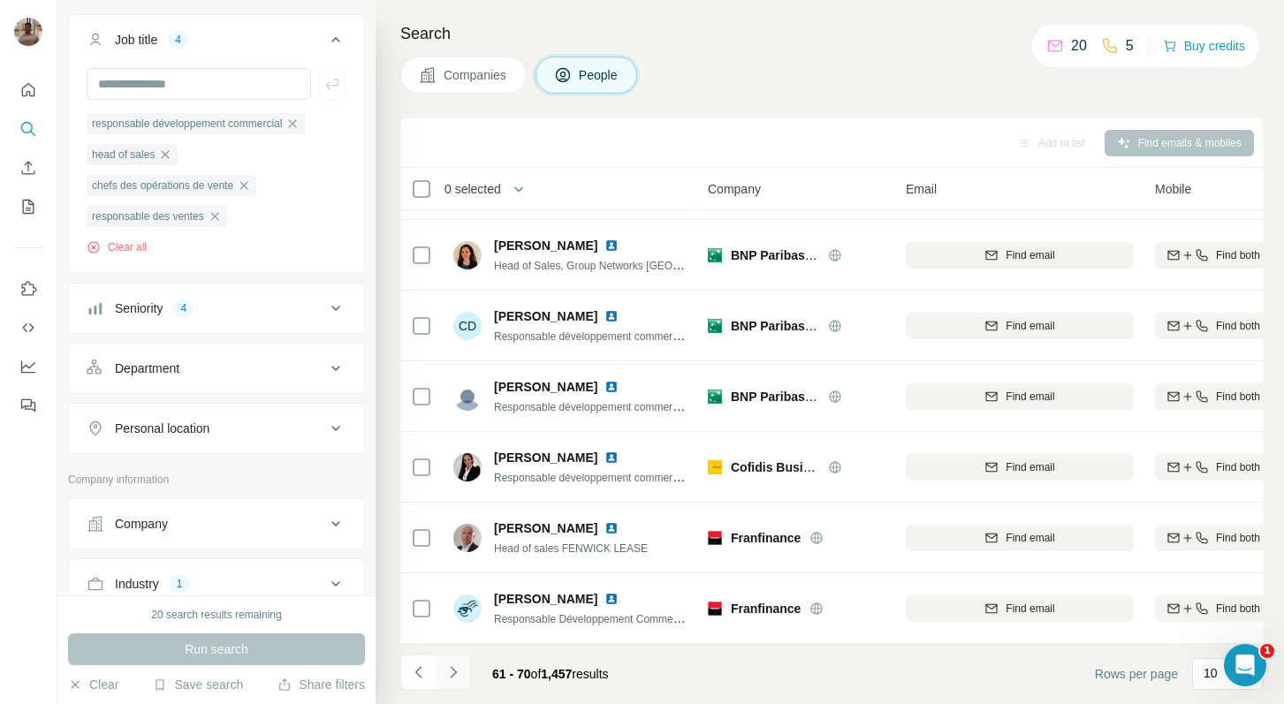
click at [454, 674] on icon "Navigate to next page" at bounding box center [454, 673] width 18 height 18
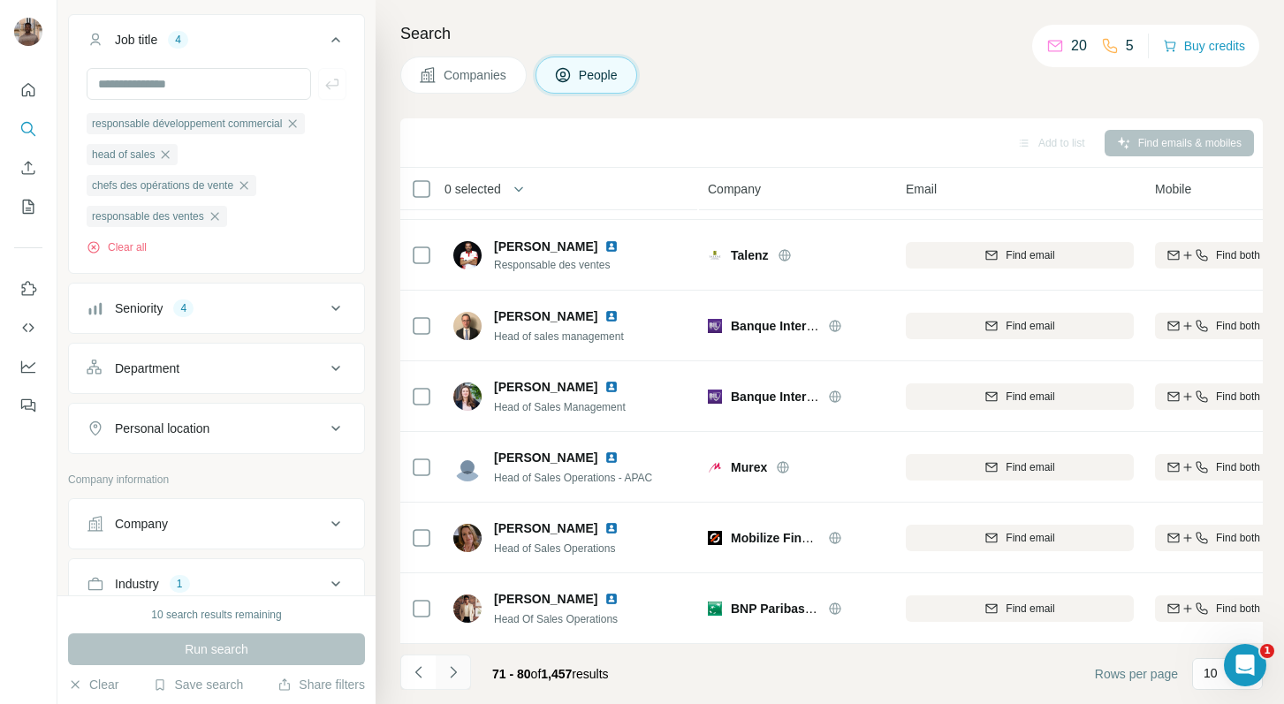
click at [454, 674] on icon "Navigate to next page" at bounding box center [454, 673] width 18 height 18
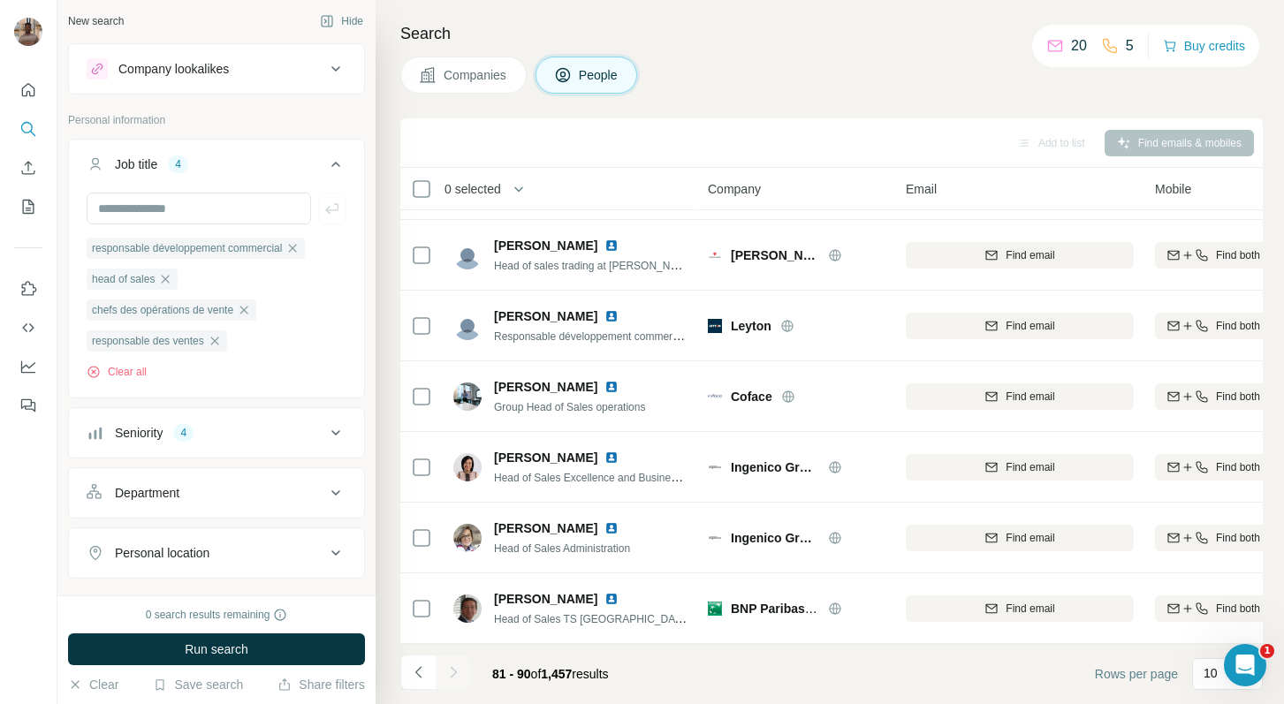
scroll to position [0, 0]
click at [333, 166] on icon at bounding box center [335, 166] width 21 height 21
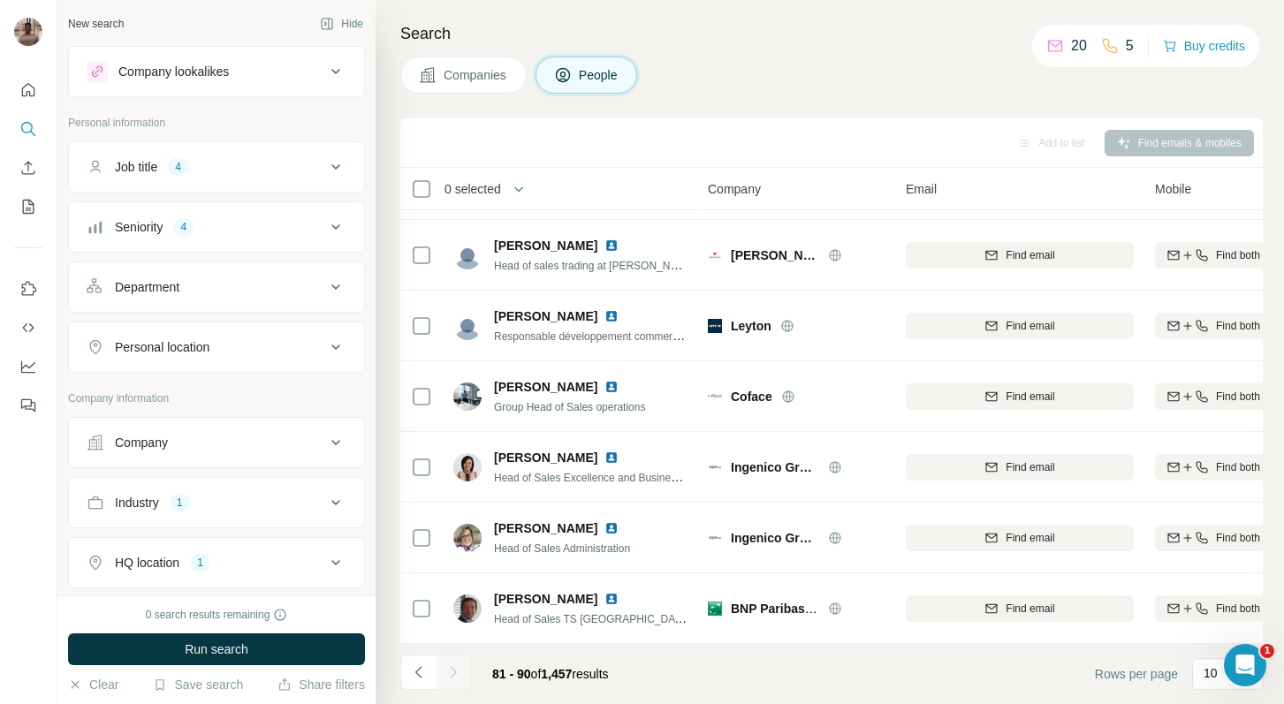
click at [249, 344] on div "Personal location" at bounding box center [206, 348] width 239 height 18
click at [249, 286] on div "Department" at bounding box center [206, 287] width 239 height 18
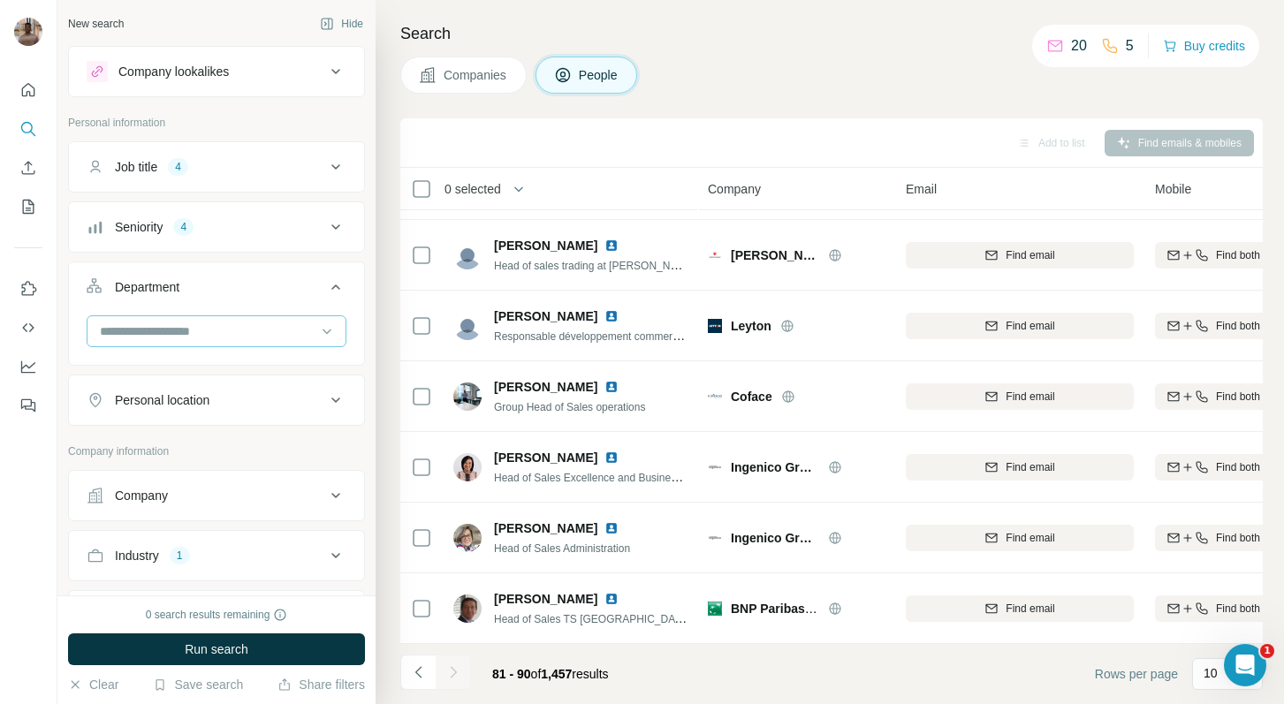
click at [229, 336] on input at bounding box center [207, 331] width 218 height 19
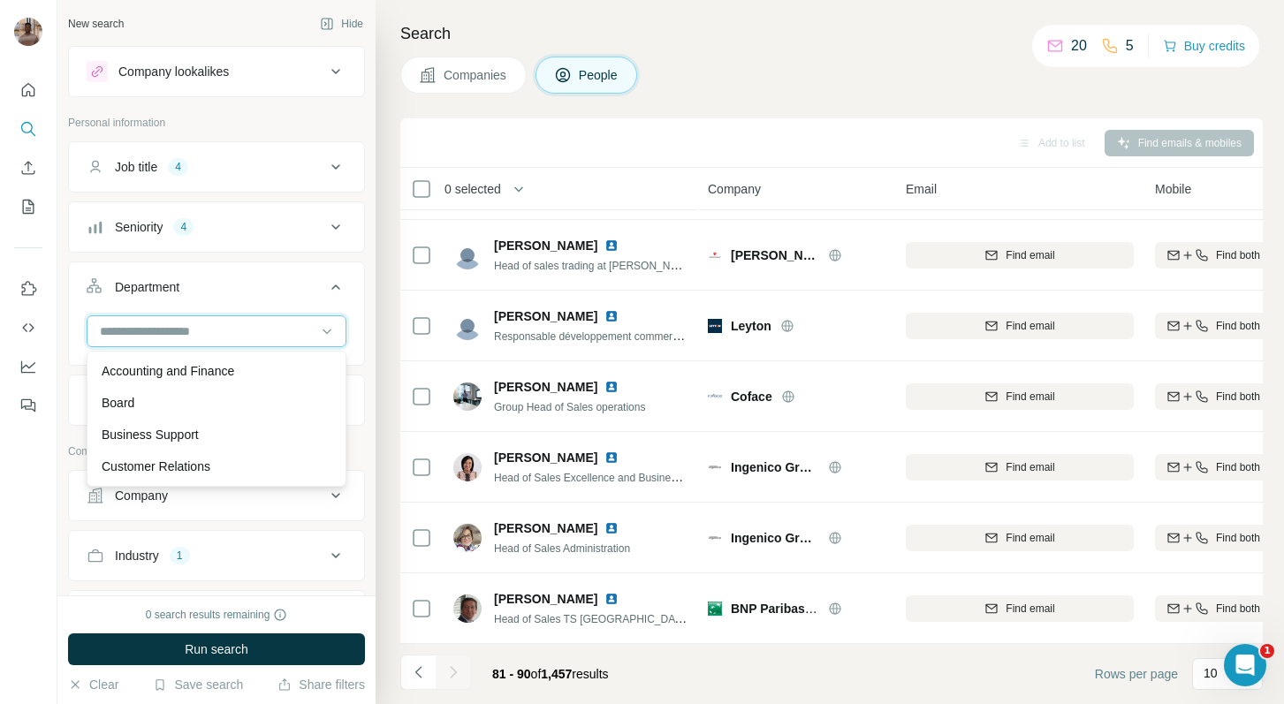
type input "*"
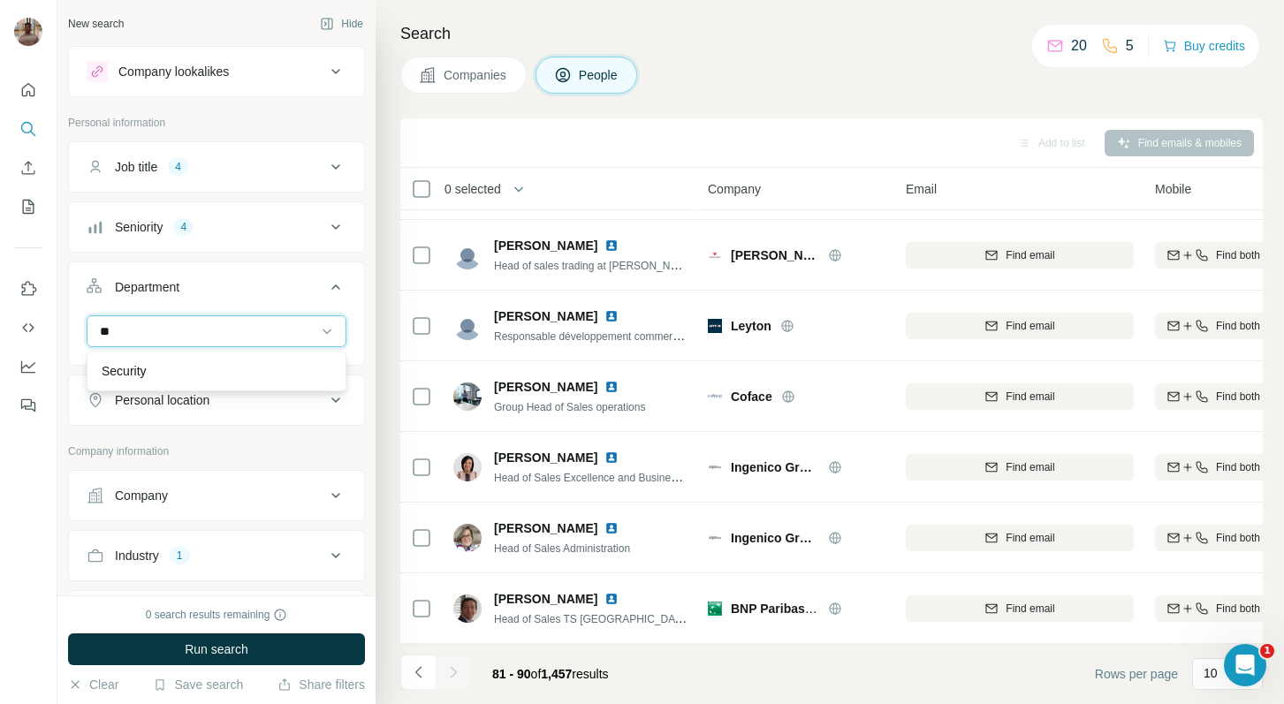
type input "*"
type input "****"
click at [233, 374] on p "Accounting and Finance" at bounding box center [168, 371] width 133 height 18
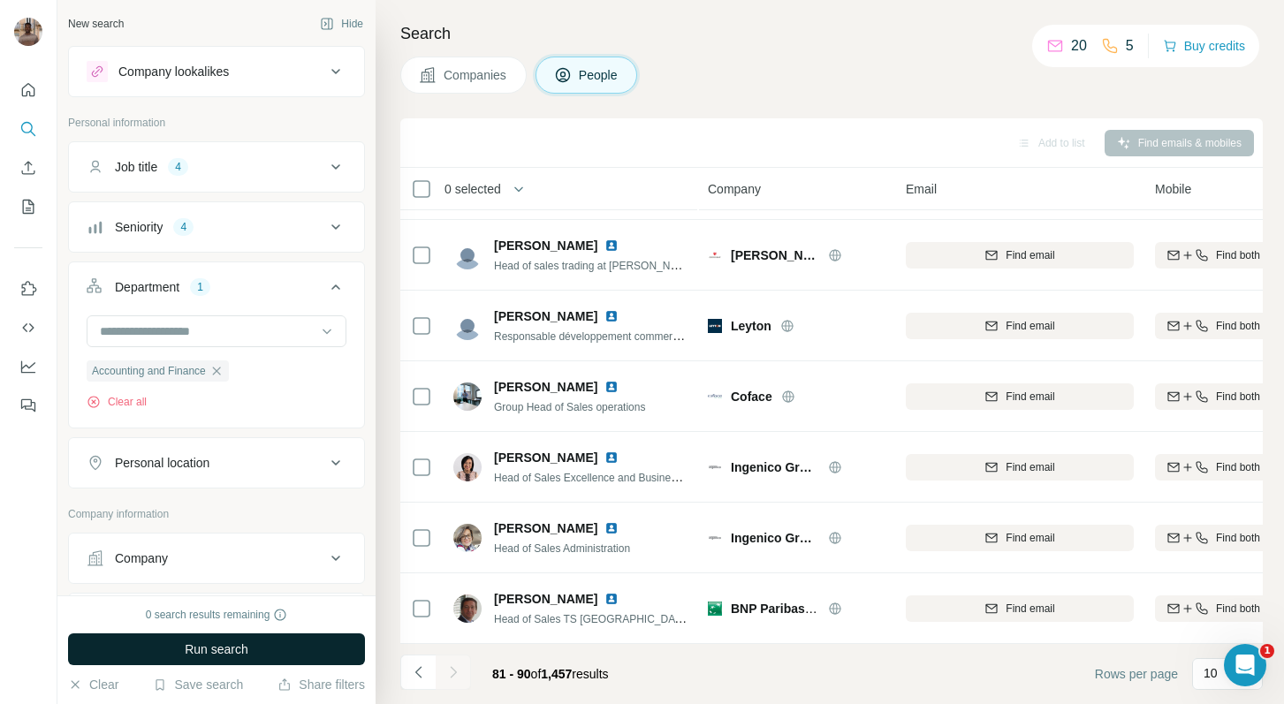
click at [308, 654] on button "Run search" at bounding box center [216, 650] width 297 height 32
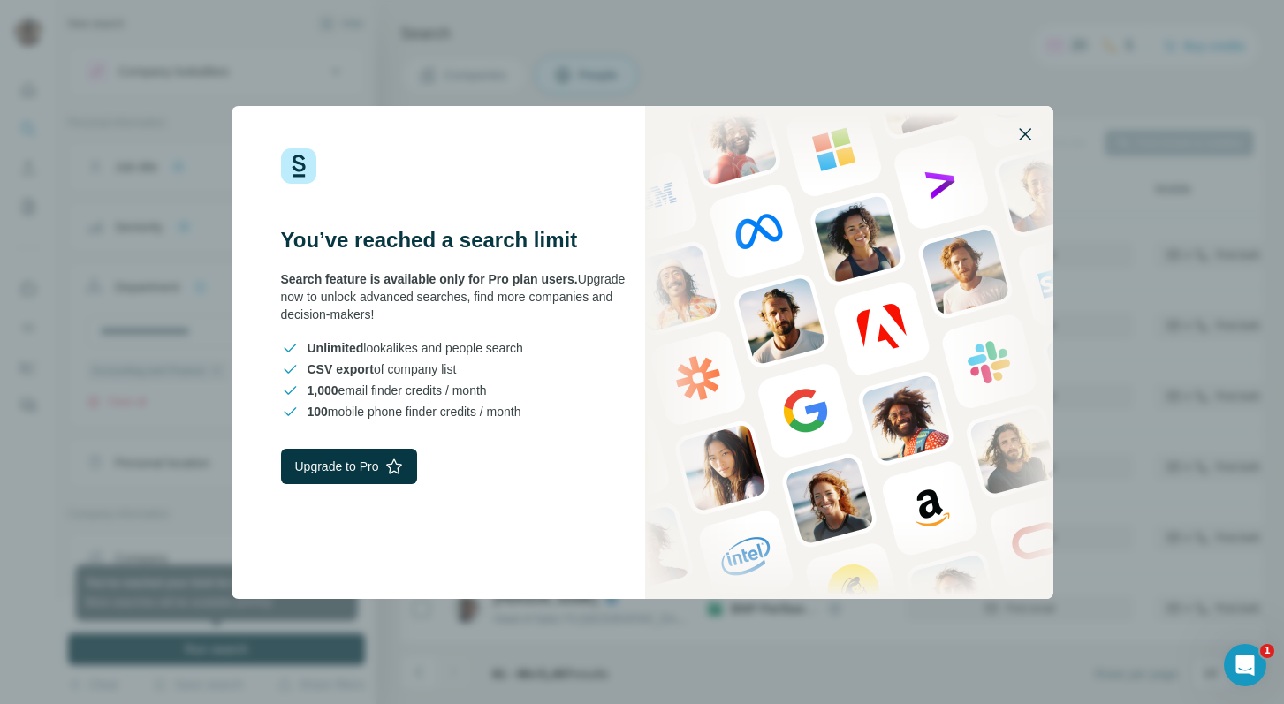
click at [1022, 124] on icon "button" at bounding box center [1025, 134] width 21 height 21
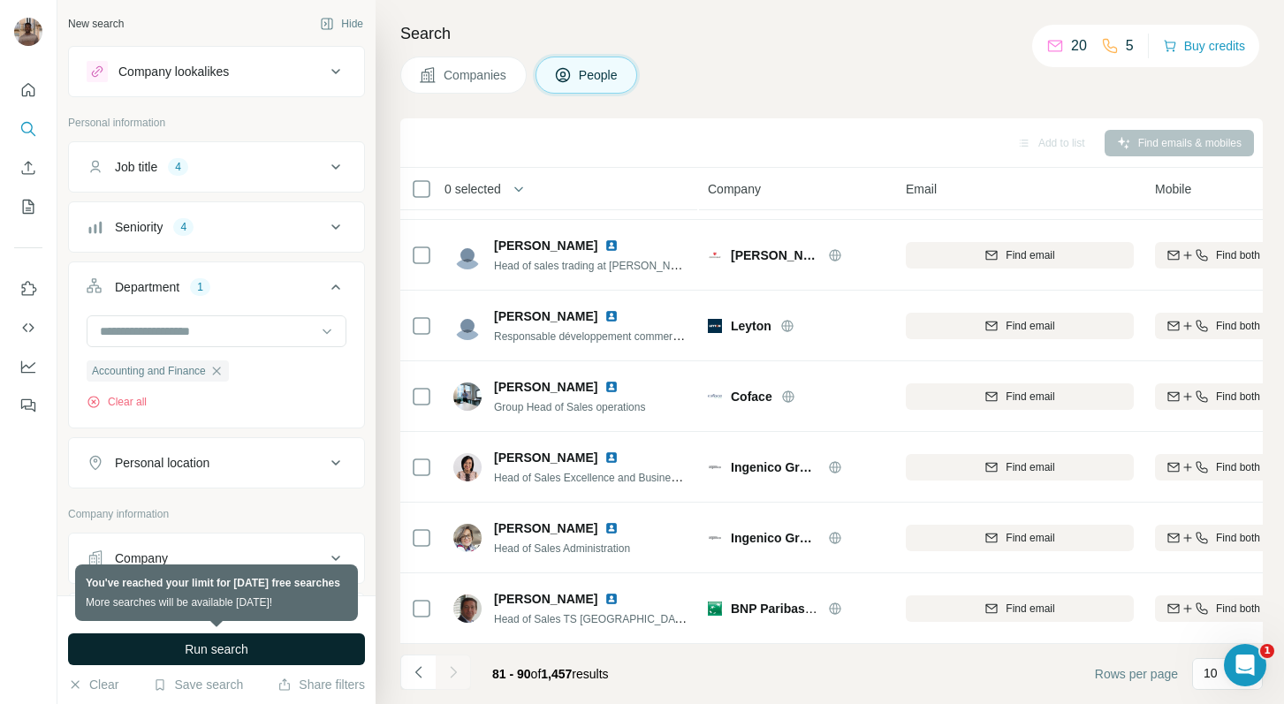
click at [171, 650] on button "Run search" at bounding box center [216, 650] width 297 height 32
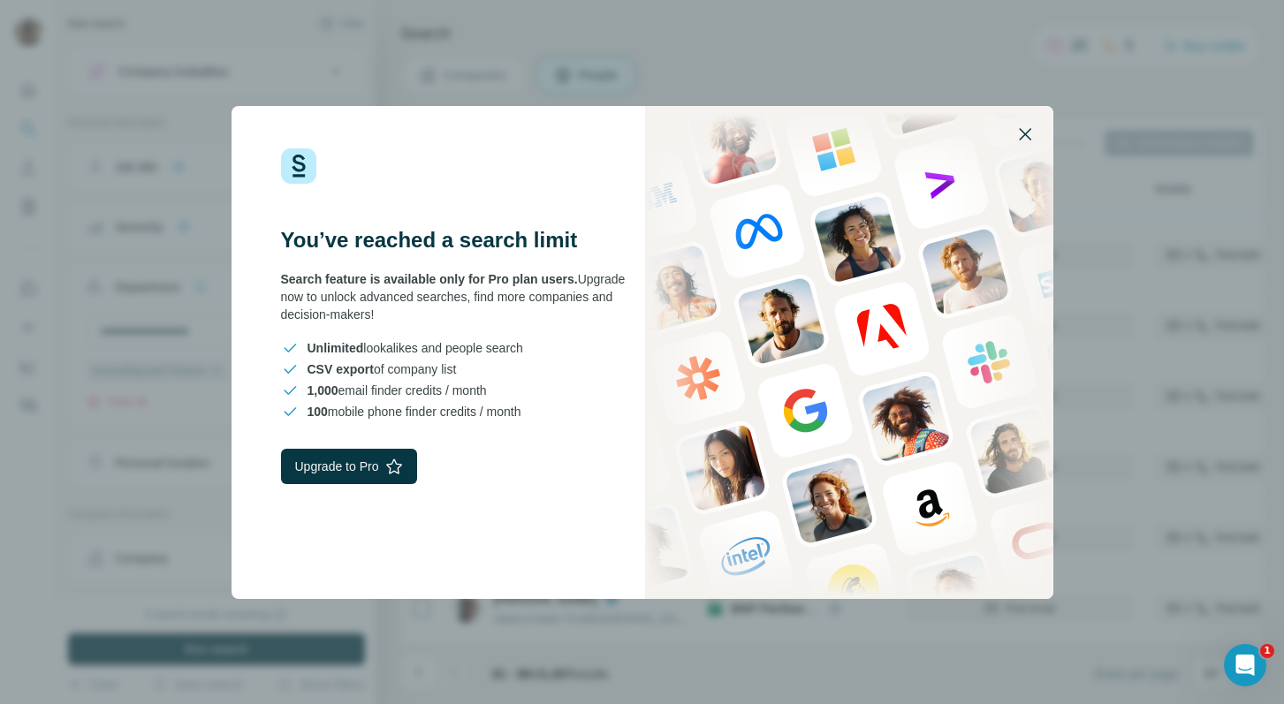
click at [1030, 131] on icon "button" at bounding box center [1025, 134] width 21 height 21
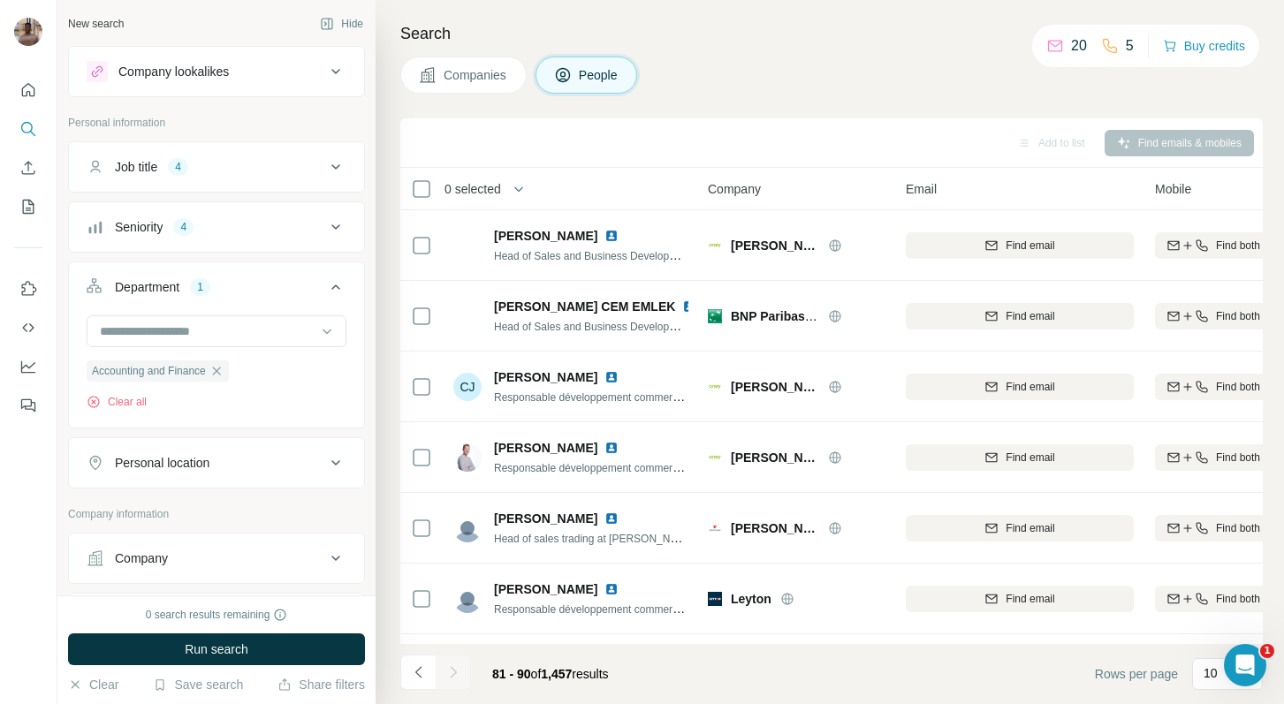
click at [425, 176] on th "0 selected" at bounding box center [541, 189] width 283 height 42
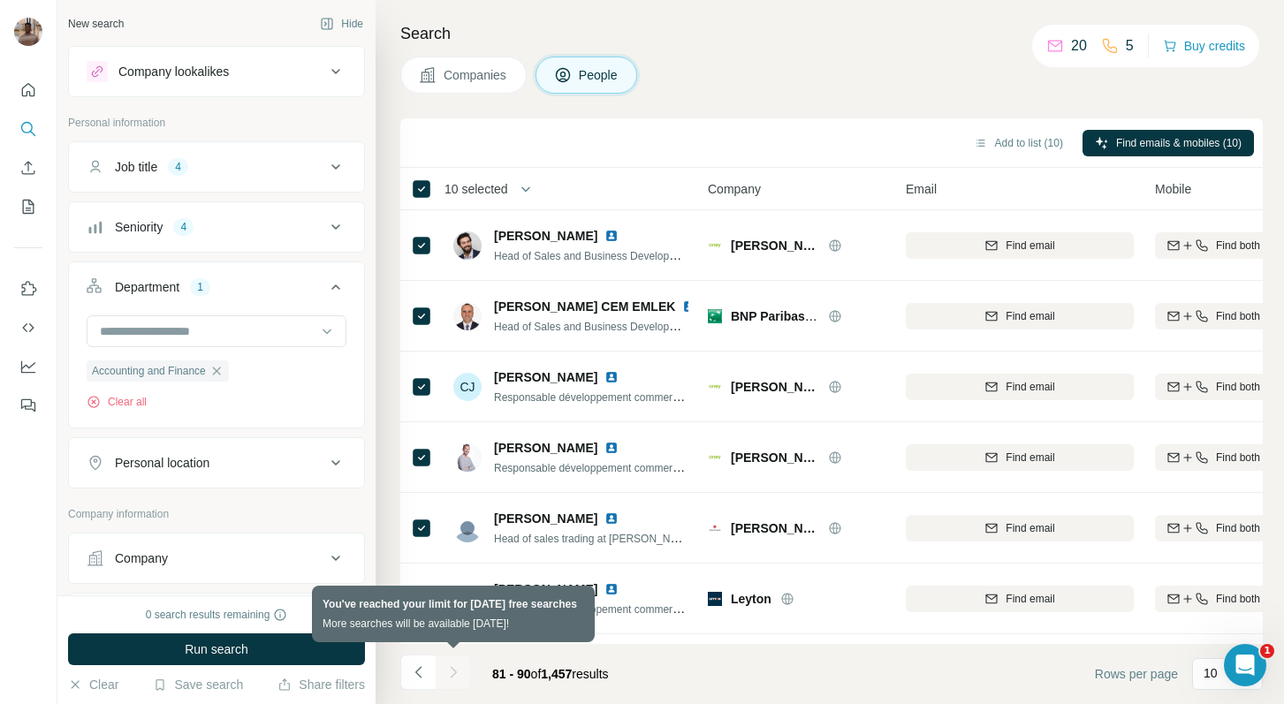
click at [453, 680] on div at bounding box center [453, 672] width 35 height 35
click at [453, 673] on div at bounding box center [453, 672] width 35 height 35
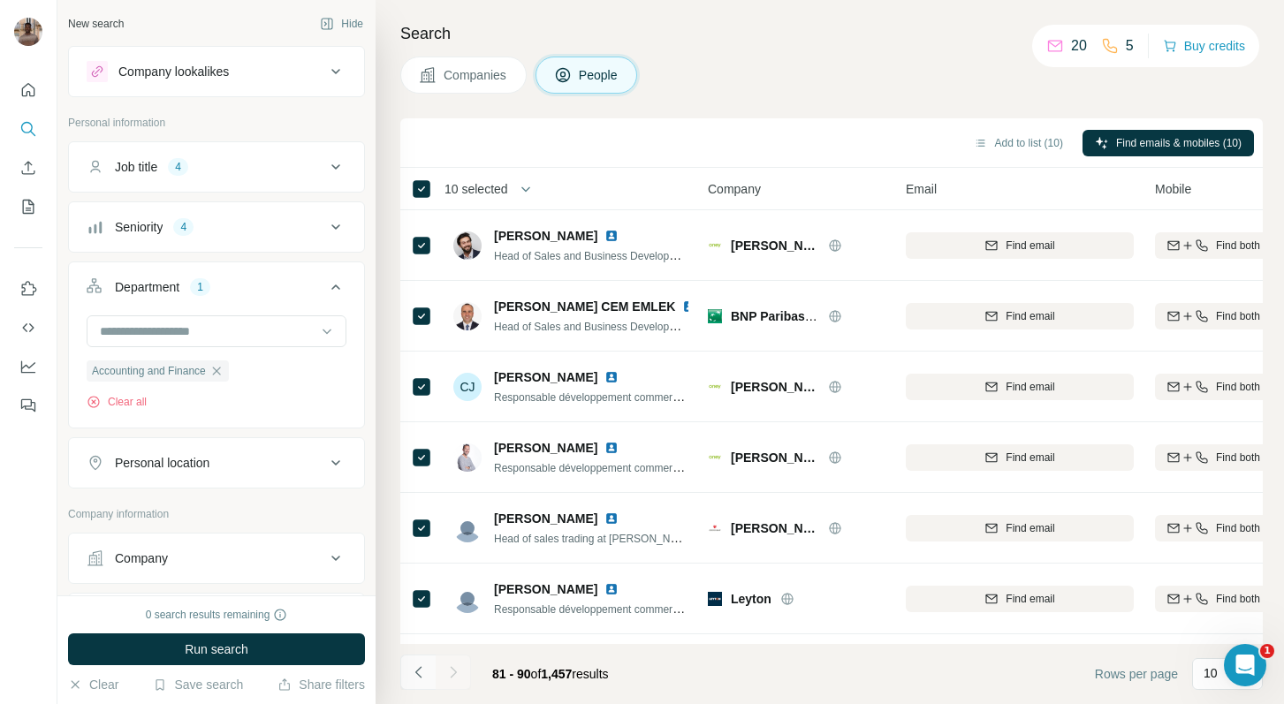
click at [426, 673] on icon "Navigate to previous page" at bounding box center [419, 673] width 18 height 18
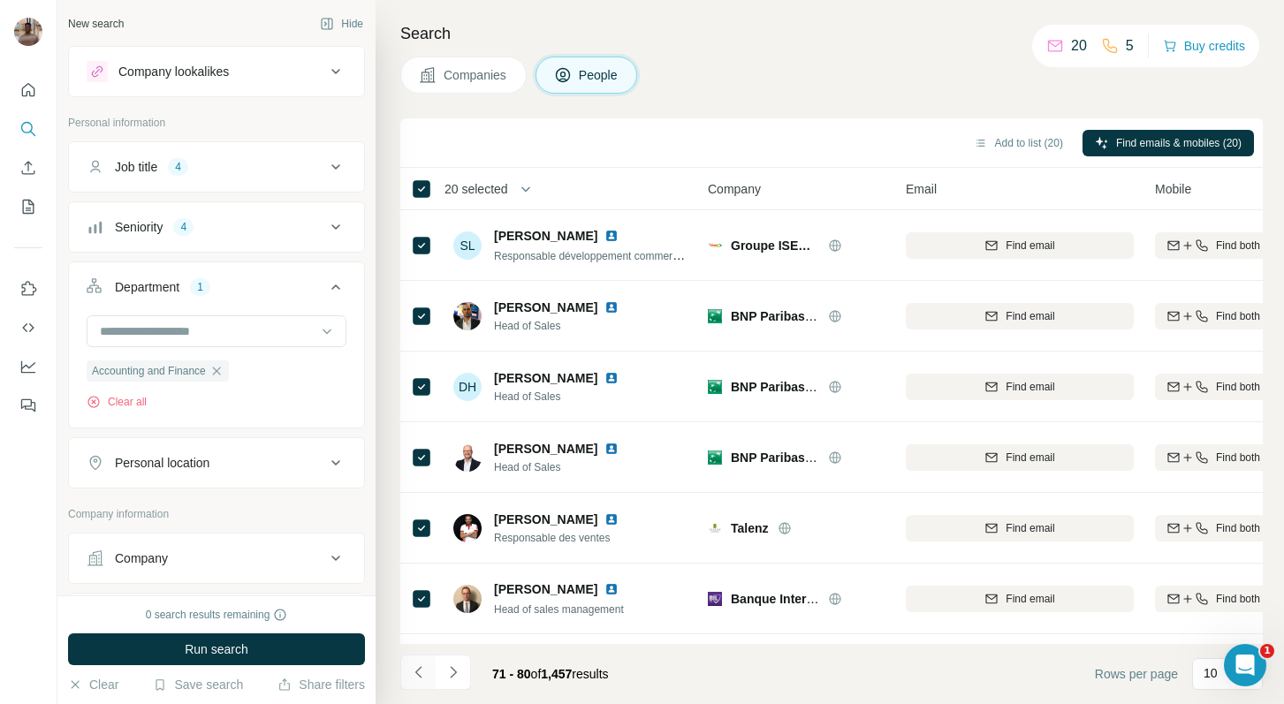
click at [410, 669] on icon "Navigate to previous page" at bounding box center [419, 673] width 18 height 18
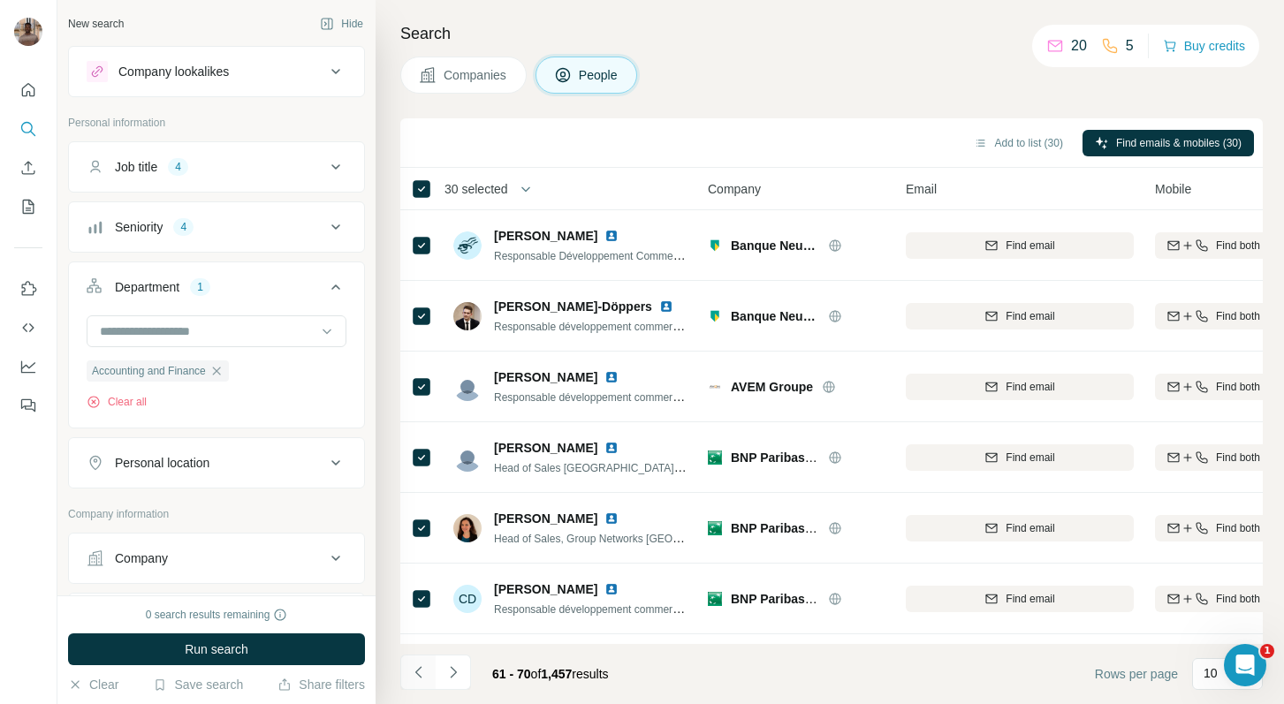
click at [422, 677] on icon "Navigate to previous page" at bounding box center [419, 673] width 18 height 18
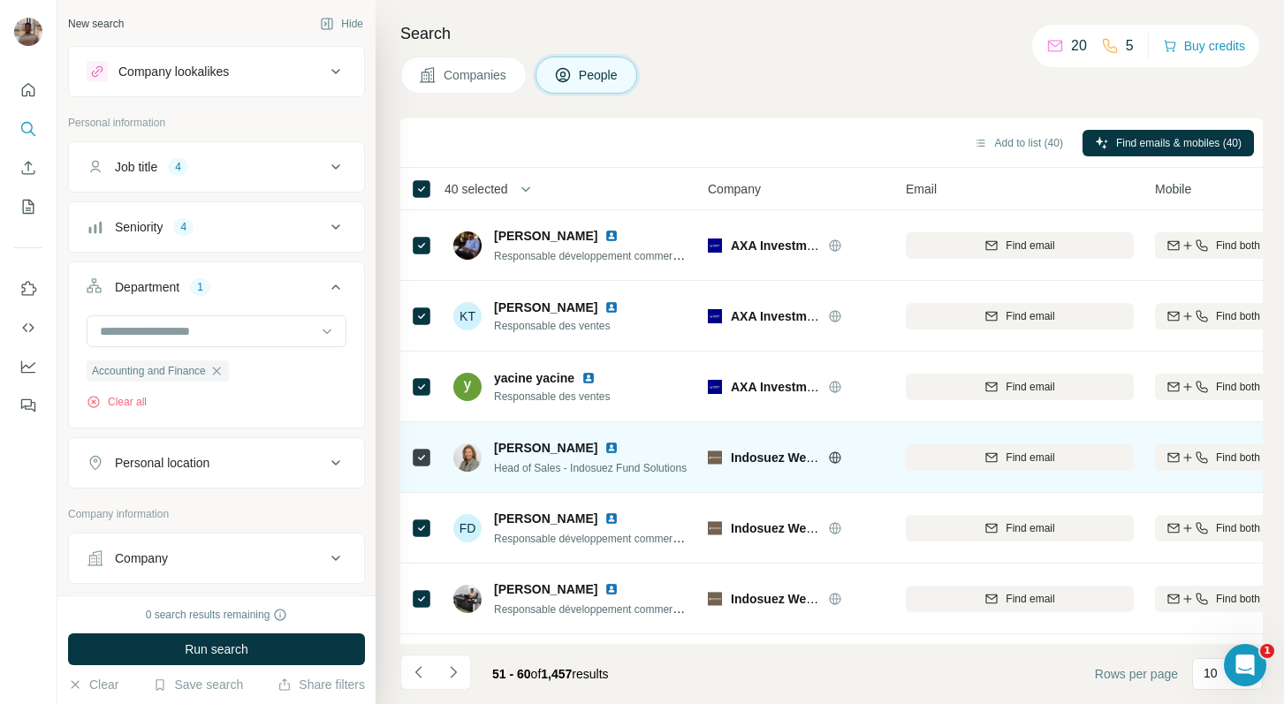
scroll to position [273, 0]
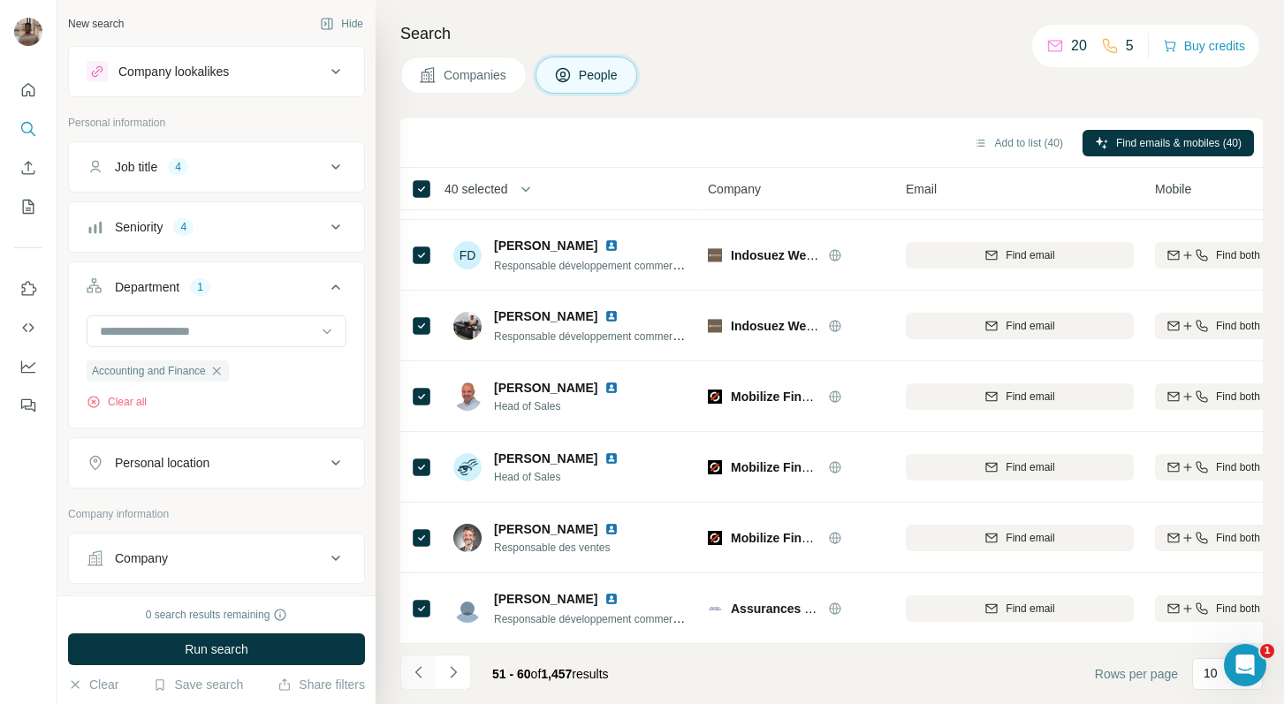
click at [416, 672] on icon "Navigate to previous page" at bounding box center [418, 671] width 6 height 11
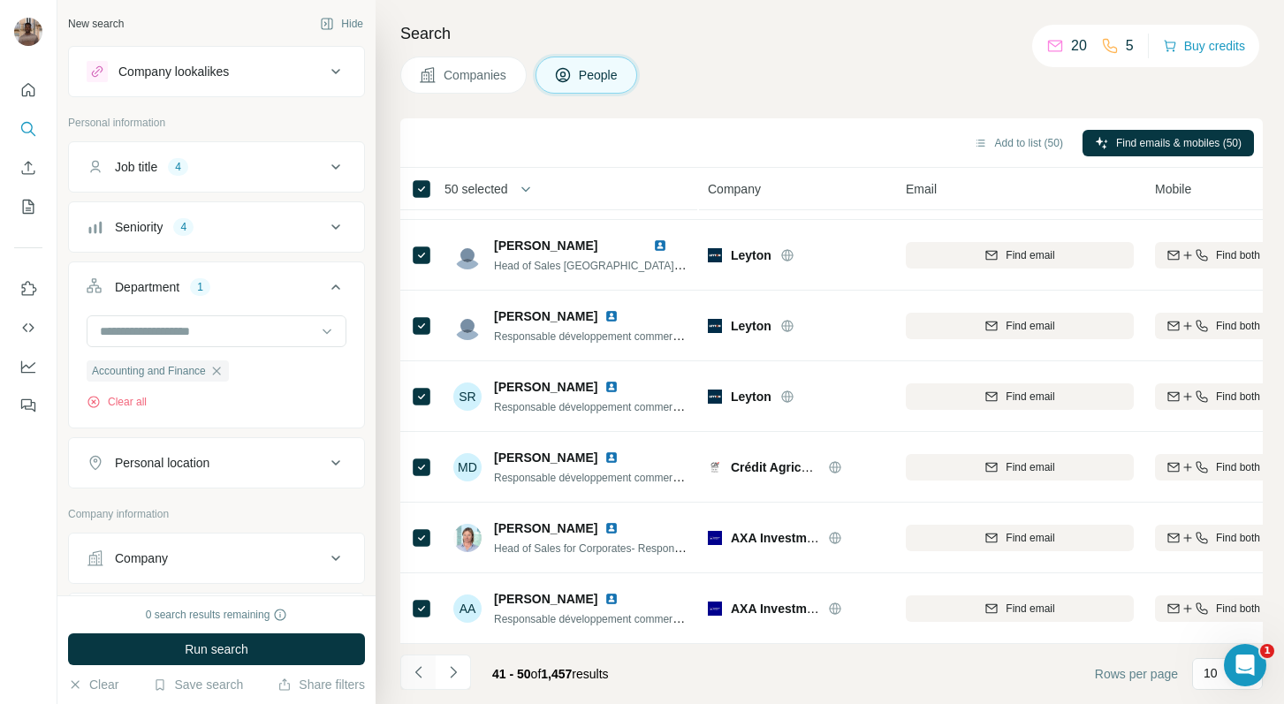
click at [415, 665] on icon "Navigate to previous page" at bounding box center [419, 673] width 18 height 18
click at [408, 675] on button "Navigate to previous page" at bounding box center [417, 672] width 35 height 35
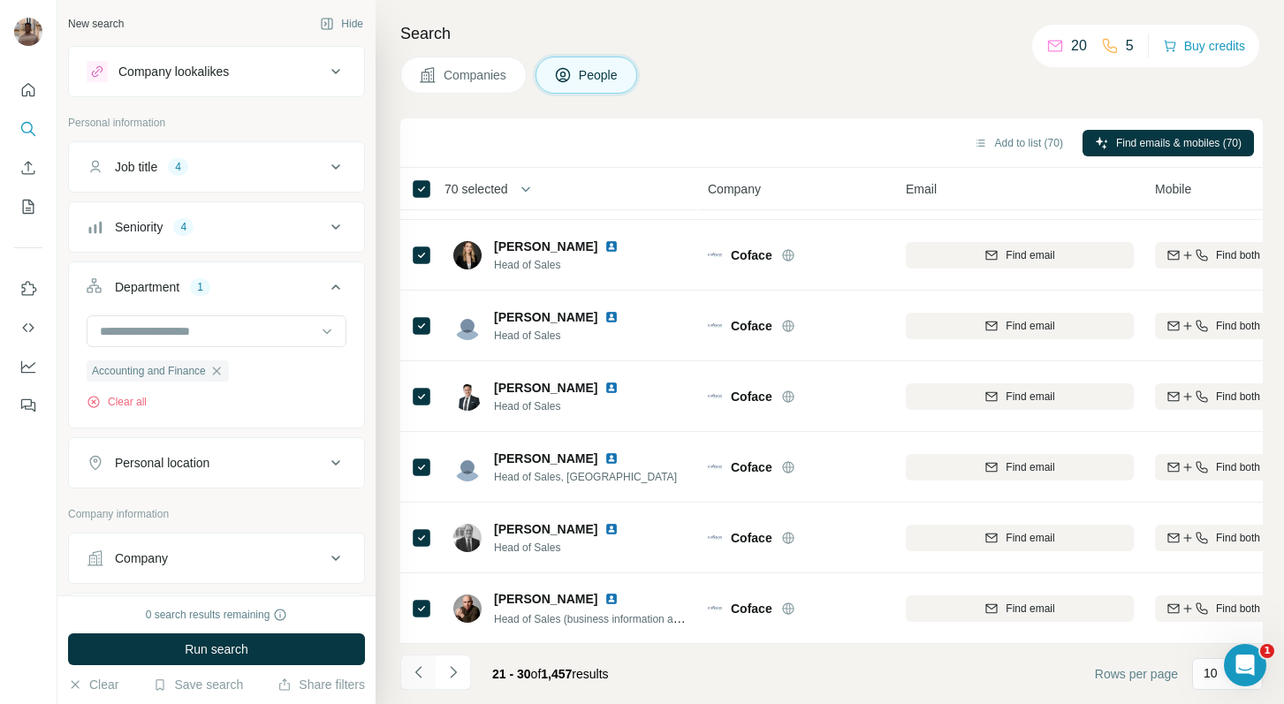
click at [418, 681] on icon "Navigate to previous page" at bounding box center [419, 673] width 18 height 18
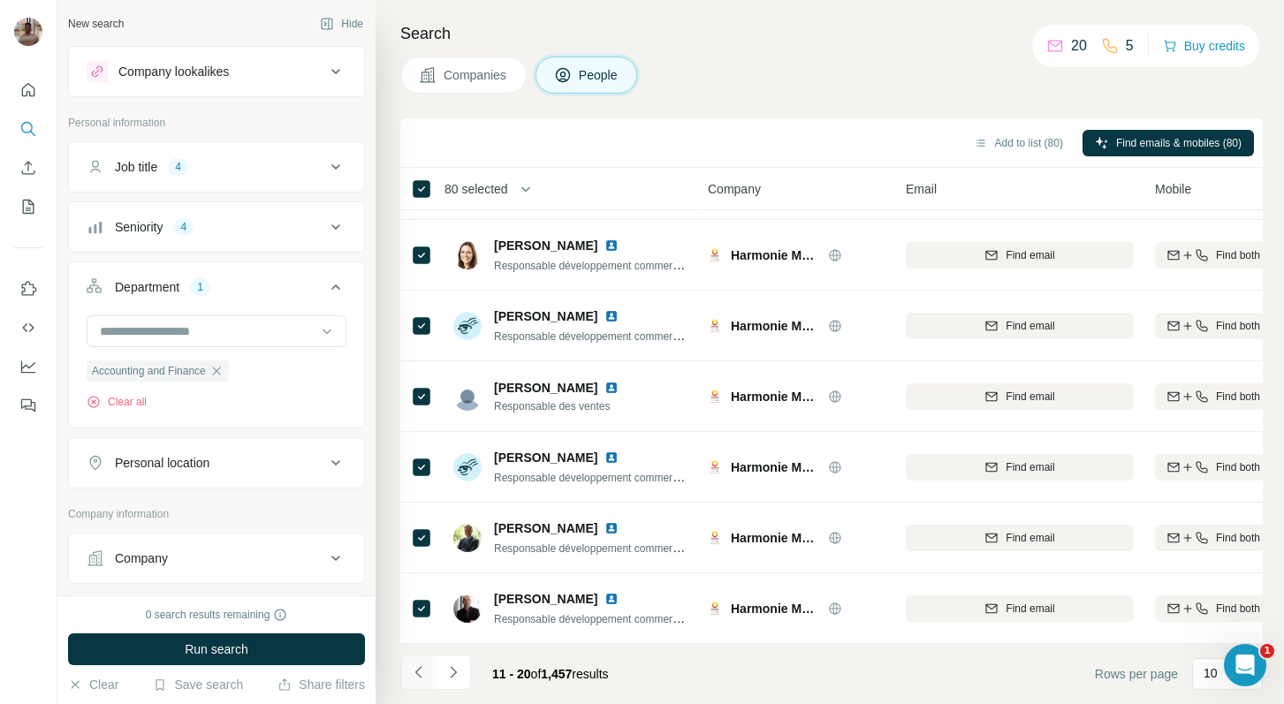
click at [414, 659] on button "Navigate to previous page" at bounding box center [417, 672] width 35 height 35
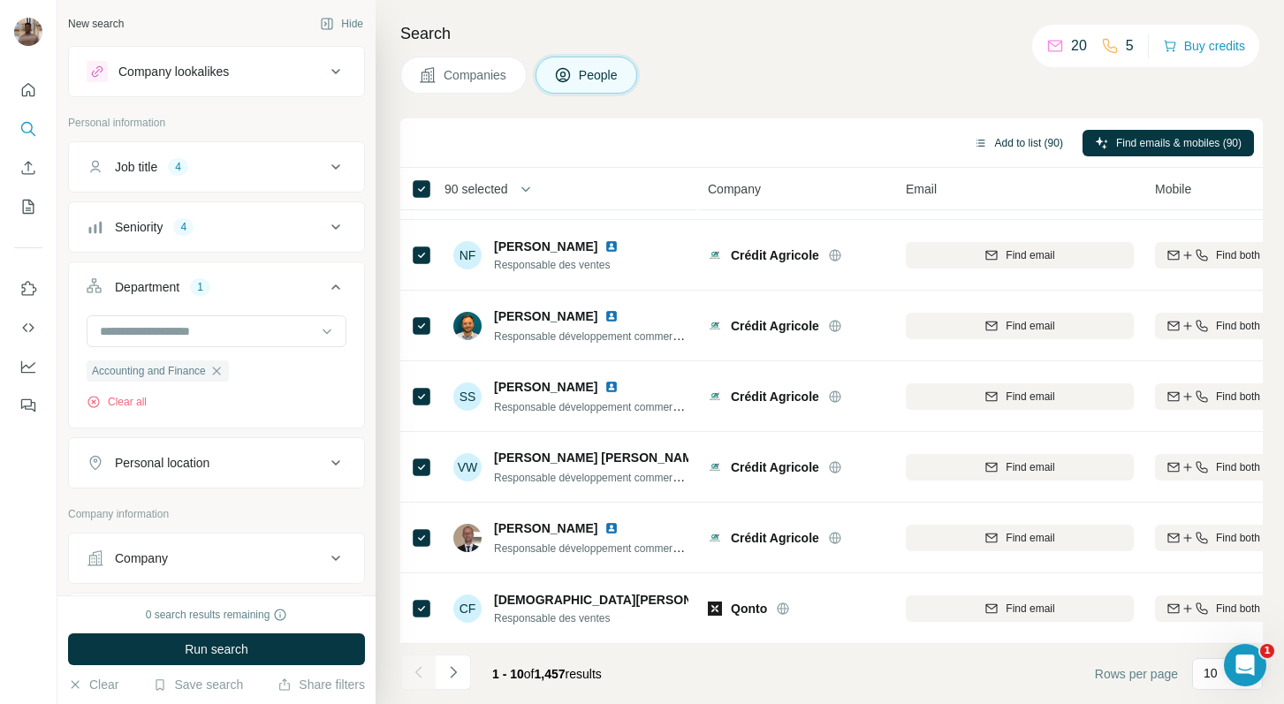
click at [1001, 142] on button "Add to list (90)" at bounding box center [1019, 143] width 114 height 27
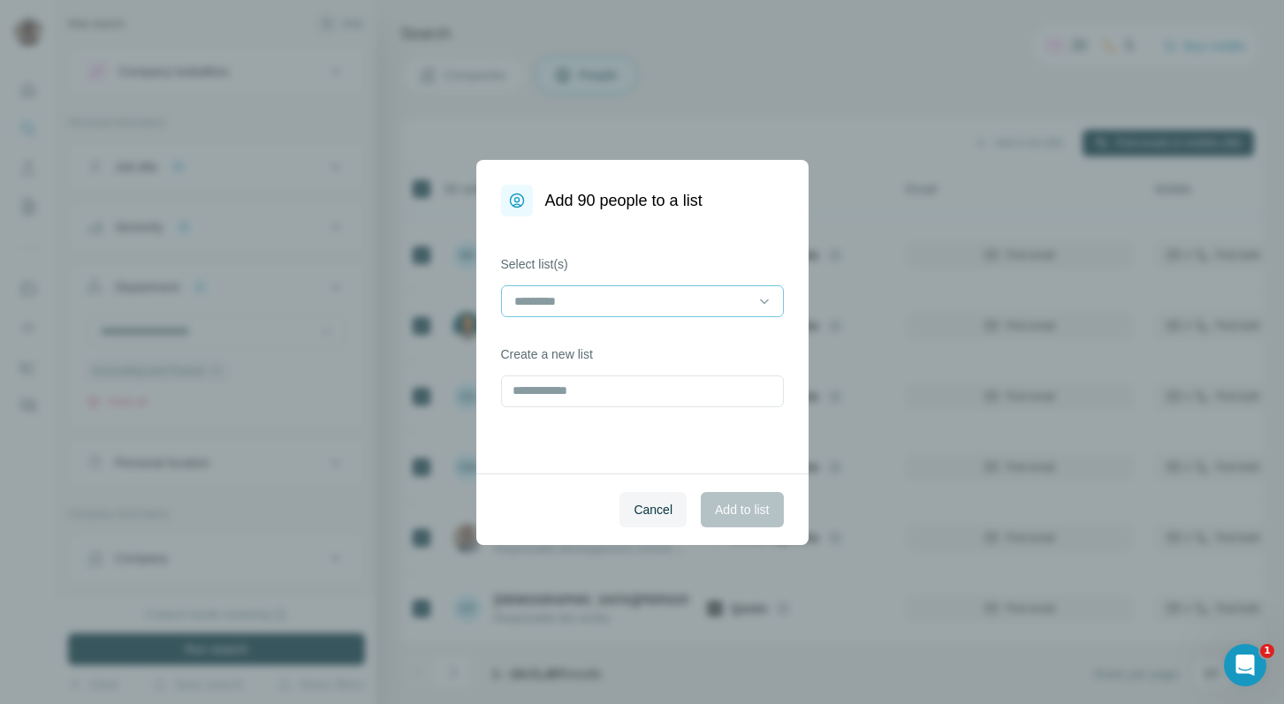
click at [629, 305] on input at bounding box center [632, 301] width 239 height 19
drag, startPoint x: 620, startPoint y: 250, endPoint x: 650, endPoint y: 243, distance: 31.7
click at [620, 250] on div "Select list(s) Create a new list" at bounding box center [642, 345] width 332 height 257
click at [650, 243] on div "Select list(s) Create a new list" at bounding box center [642, 345] width 332 height 257
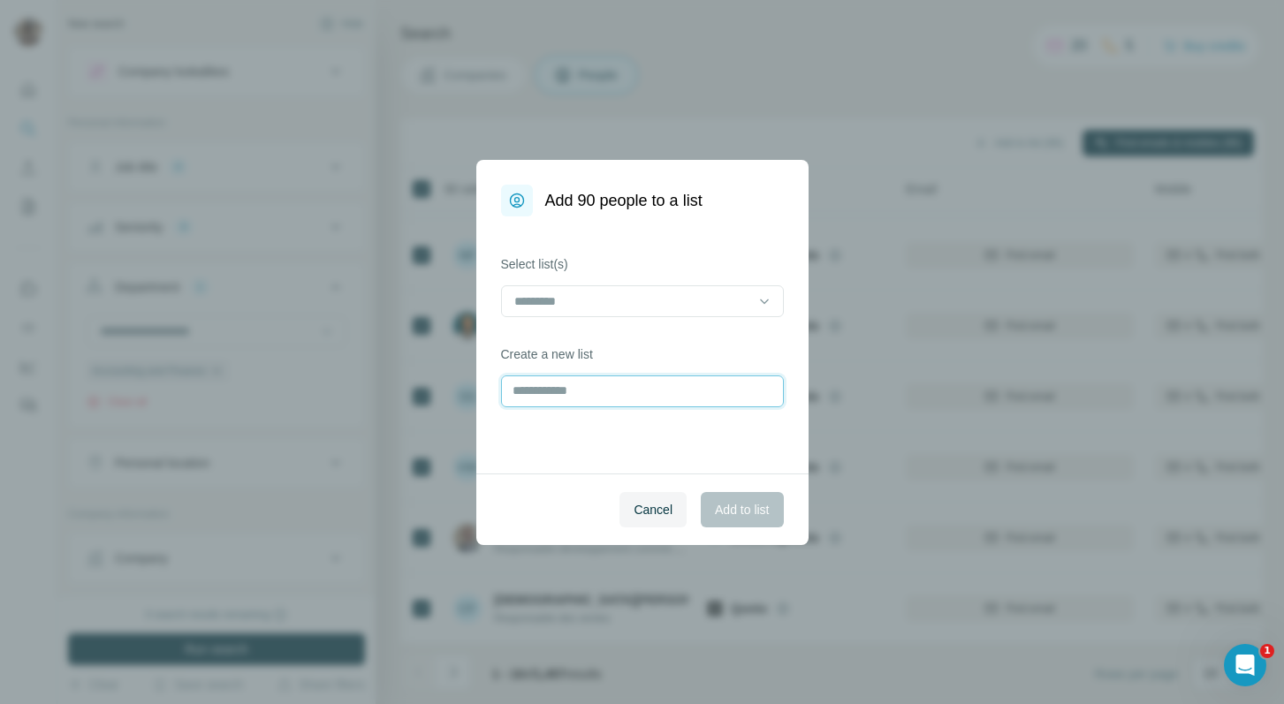
click at [585, 389] on input "text" at bounding box center [642, 392] width 283 height 32
type input "*"
type input "****"
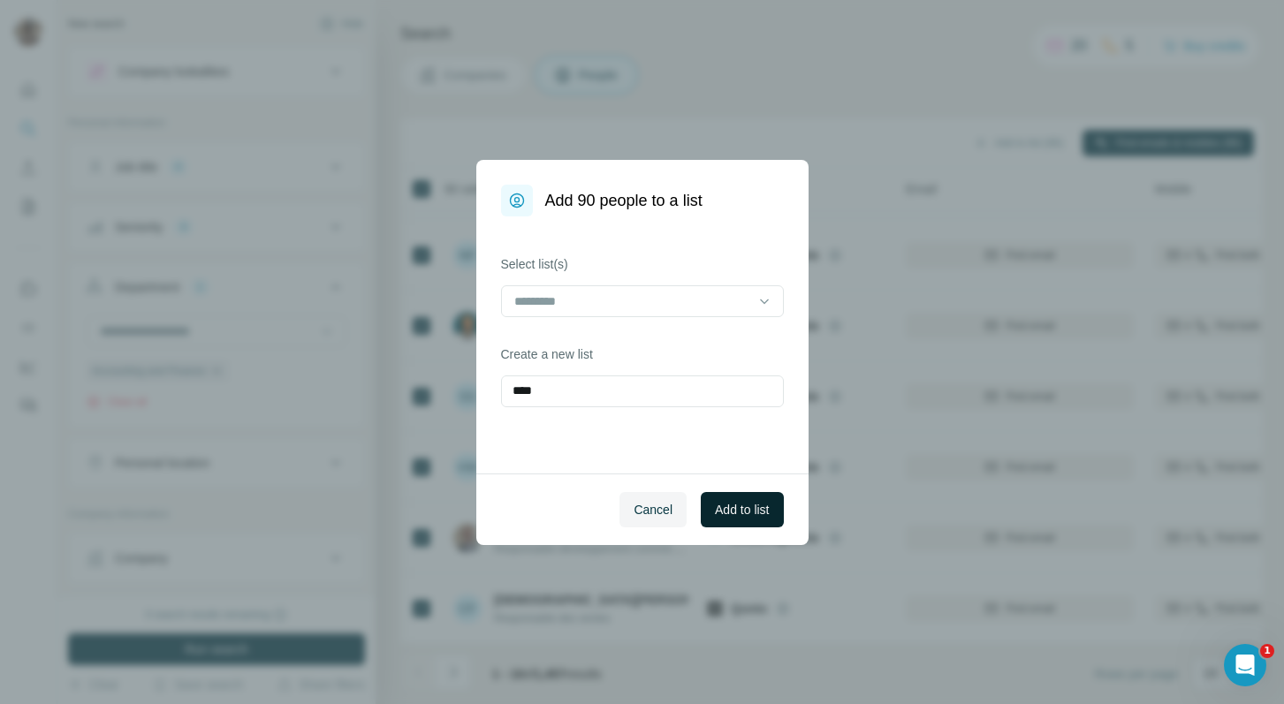
click at [743, 499] on button "Add to list" at bounding box center [742, 509] width 82 height 35
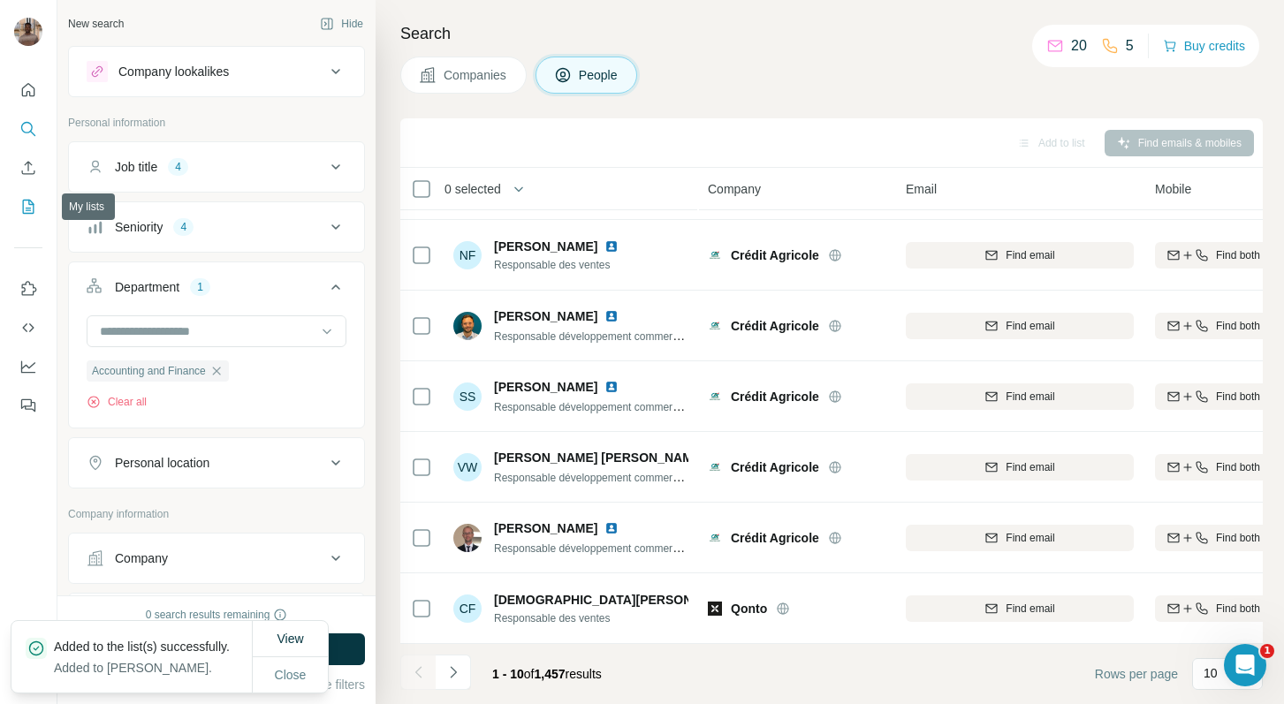
click at [27, 213] on icon "My lists" at bounding box center [28, 207] width 11 height 14
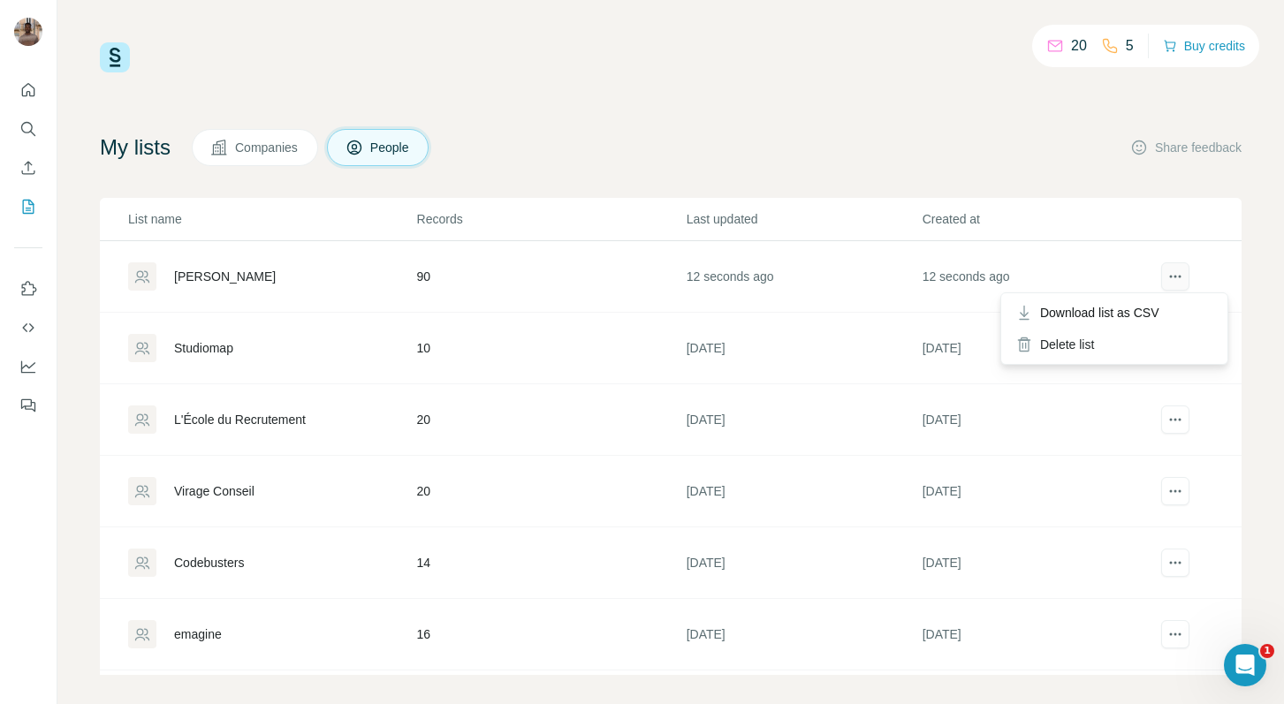
click at [1183, 284] on icon "actions" at bounding box center [1176, 277] width 18 height 18
click at [1149, 309] on span "Download list as CSV" at bounding box center [1099, 313] width 119 height 18
